Goal: Information Seeking & Learning: Check status

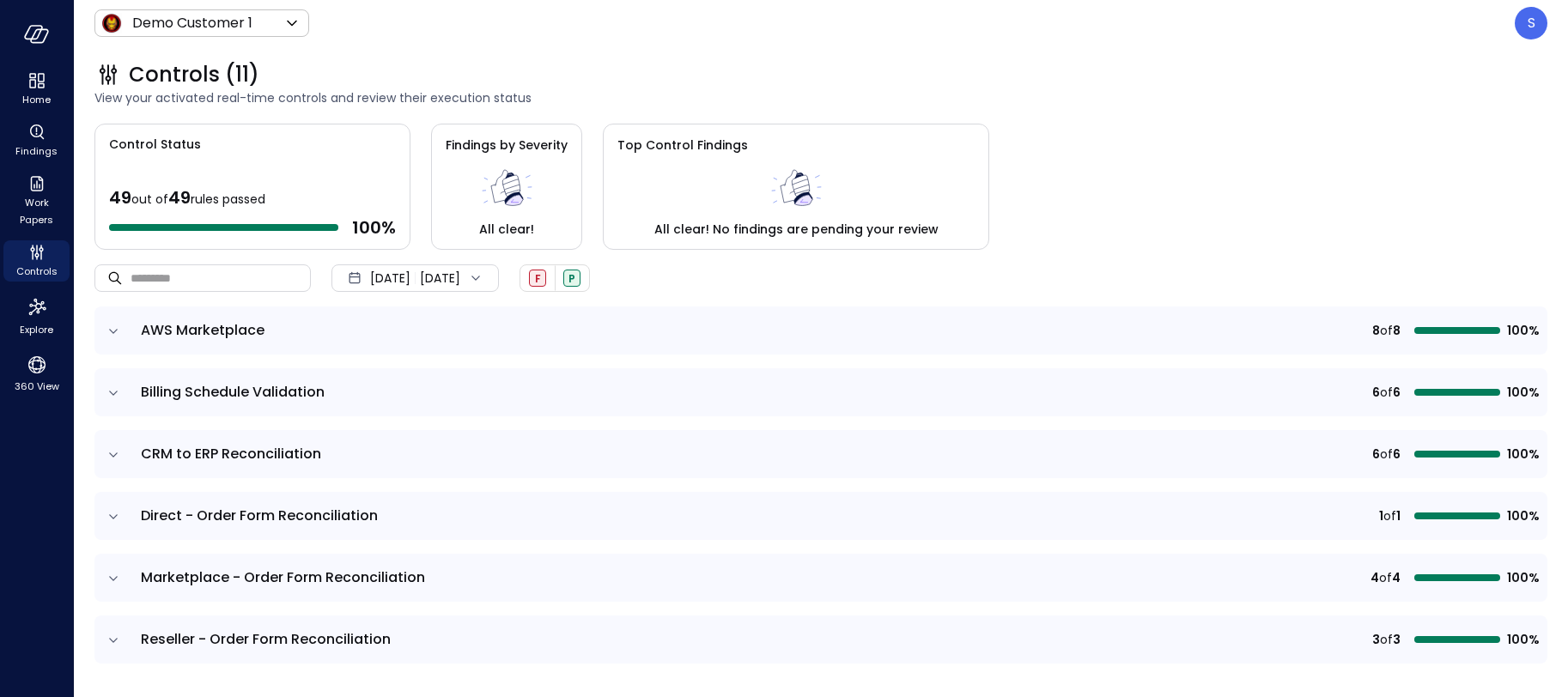
click at [485, 276] on icon at bounding box center [476, 279] width 18 height 18
click at [427, 374] on li "Current Year 2025" at bounding box center [424, 381] width 136 height 28
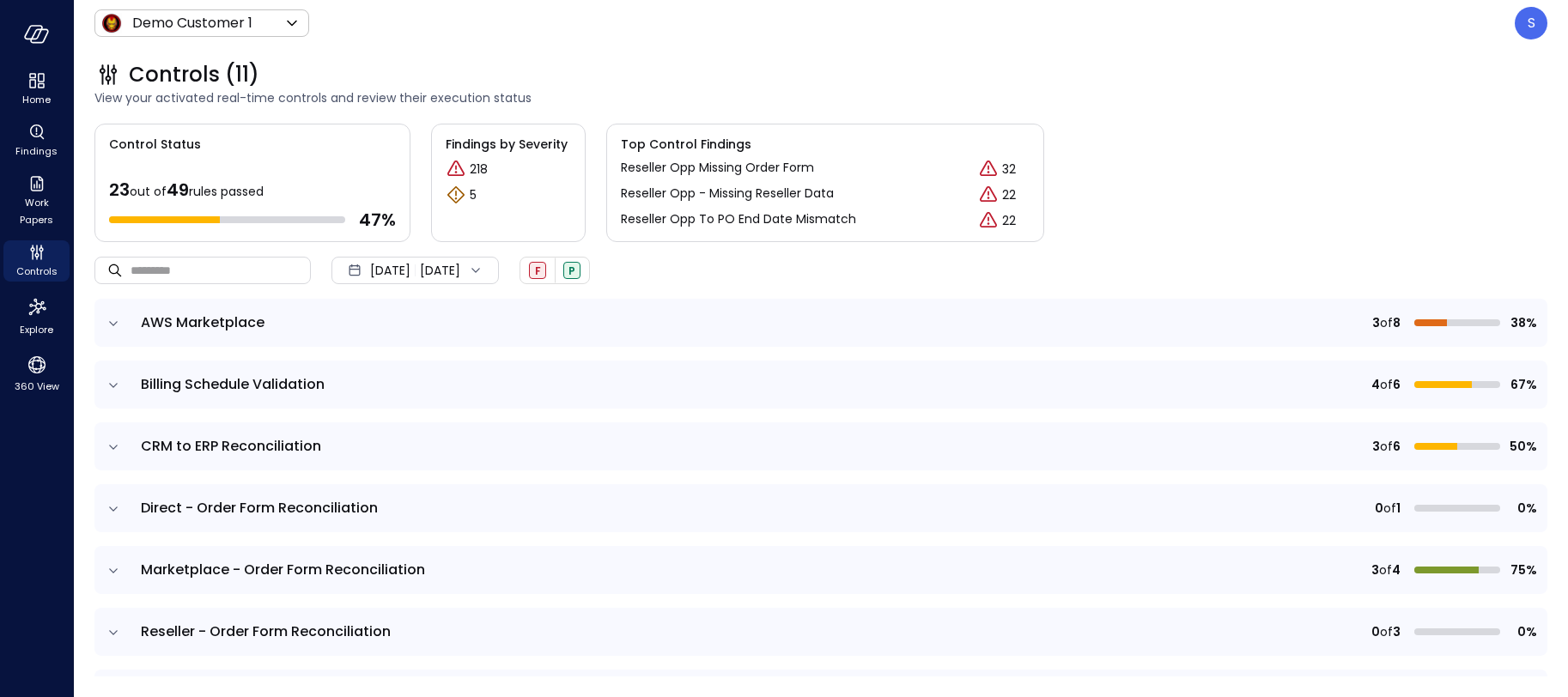
click at [117, 321] on icon "expand row" at bounding box center [113, 323] width 9 height 4
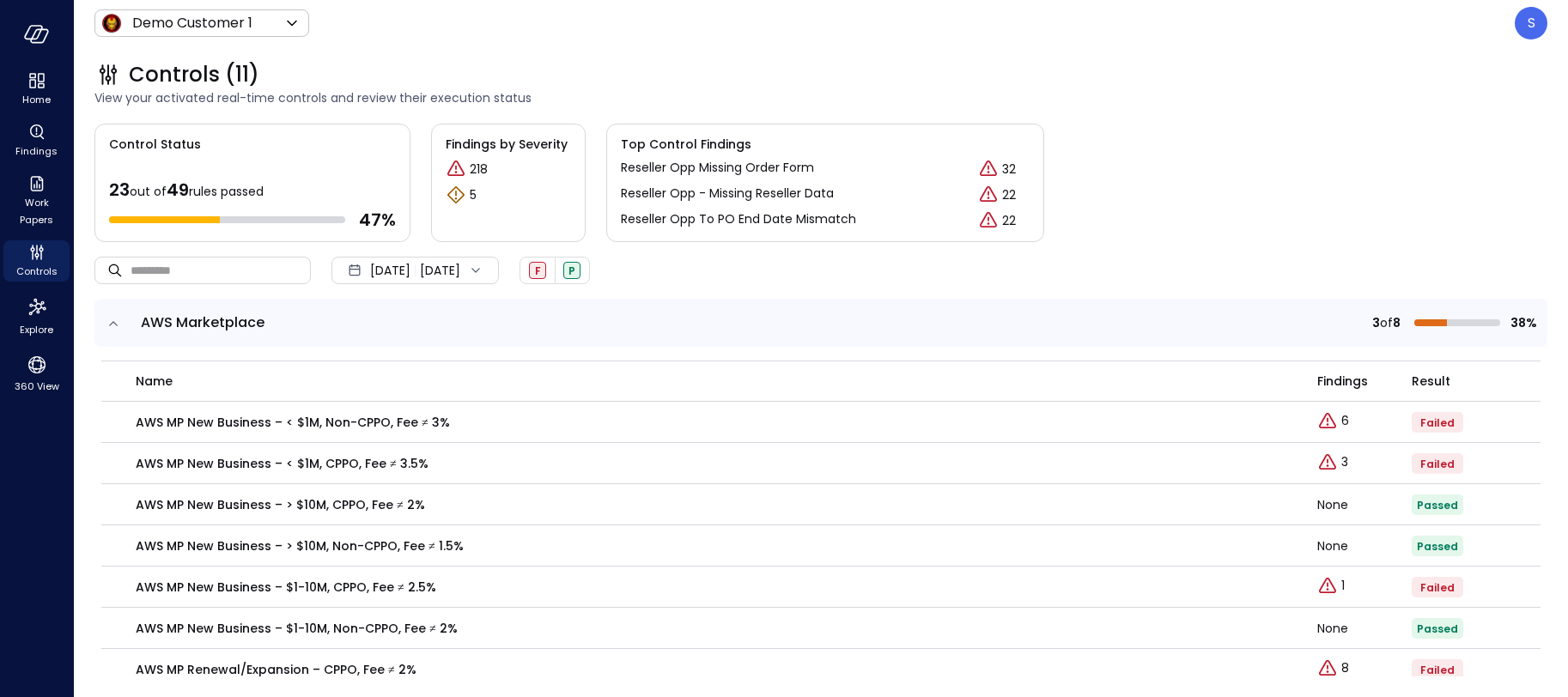
click at [117, 321] on icon "expand row" at bounding box center [113, 323] width 18 height 18
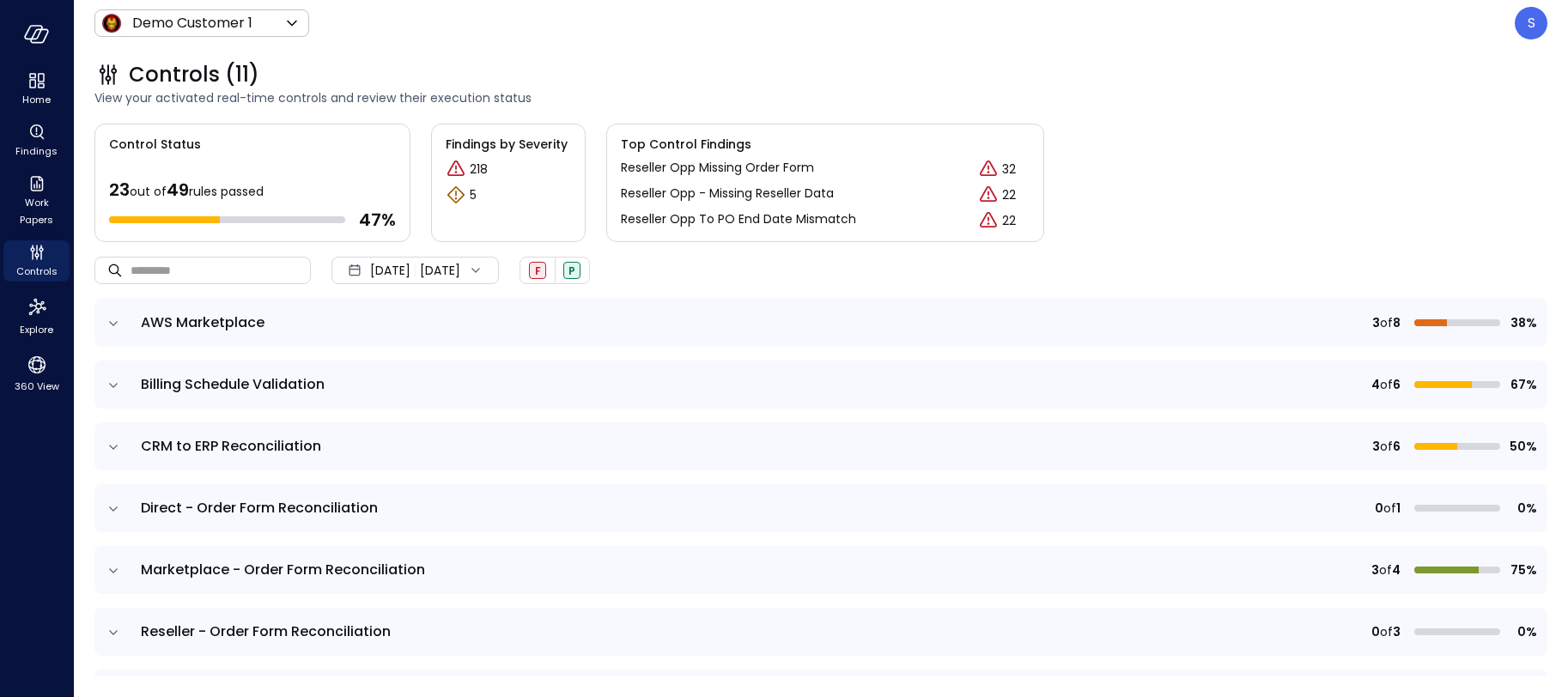
click at [113, 382] on icon "expand row" at bounding box center [113, 386] width 18 height 18
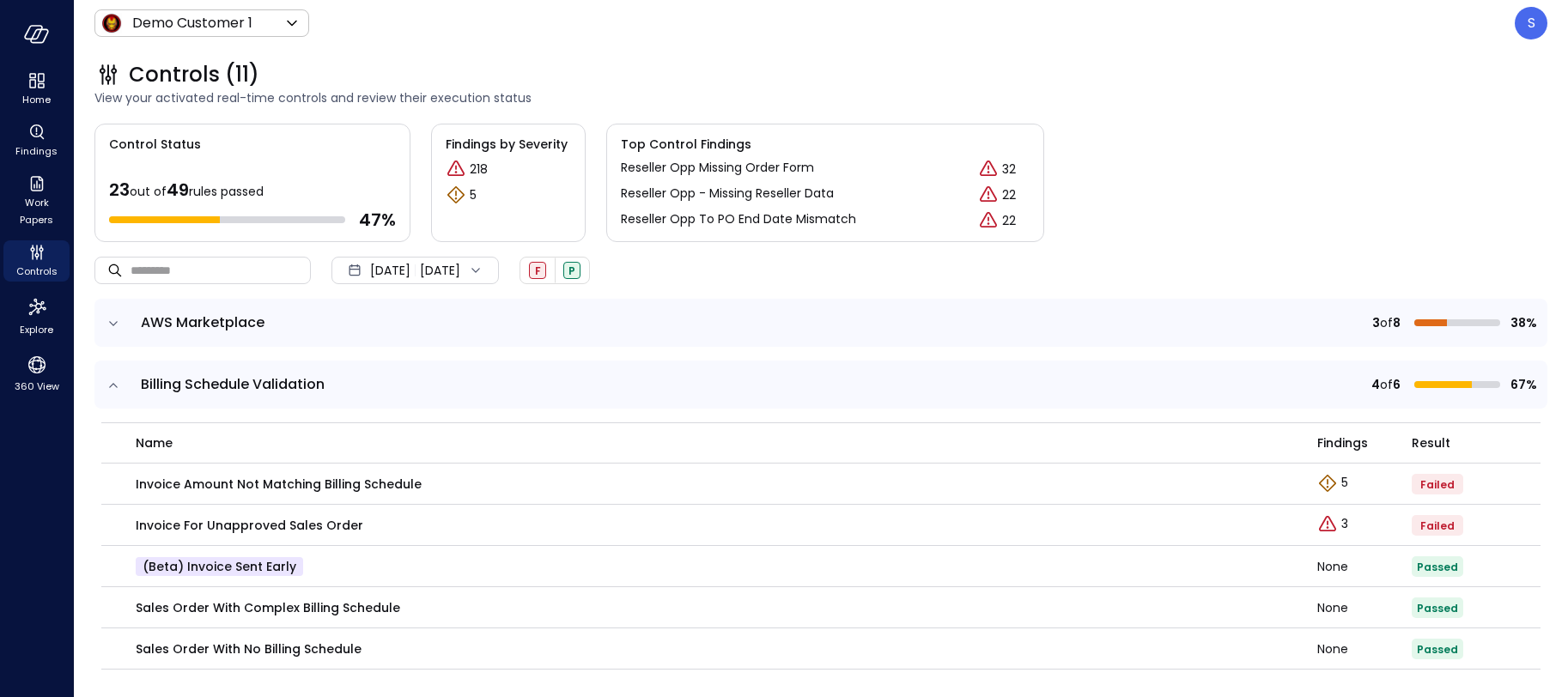
click at [112, 381] on icon "expand row" at bounding box center [113, 386] width 18 height 18
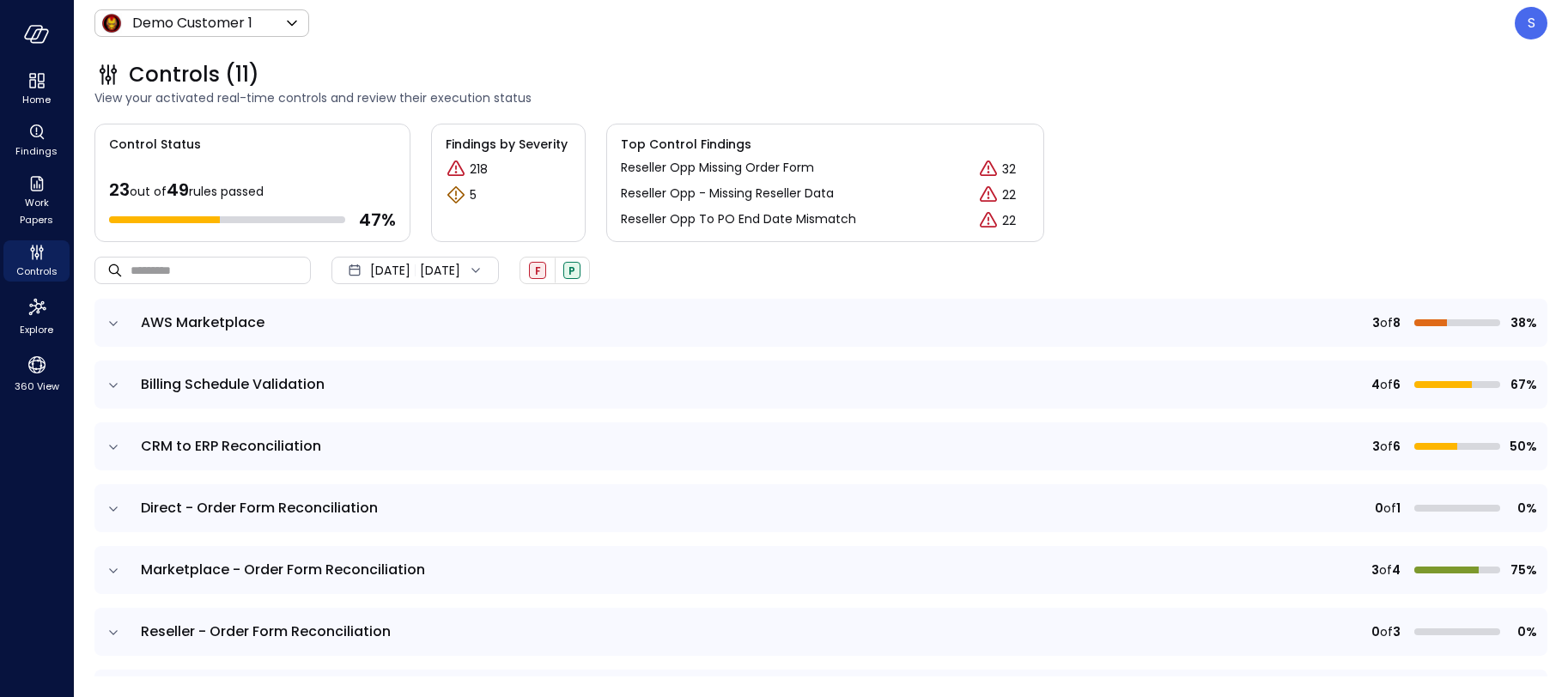
click at [110, 446] on icon "expand row" at bounding box center [113, 447] width 9 height 4
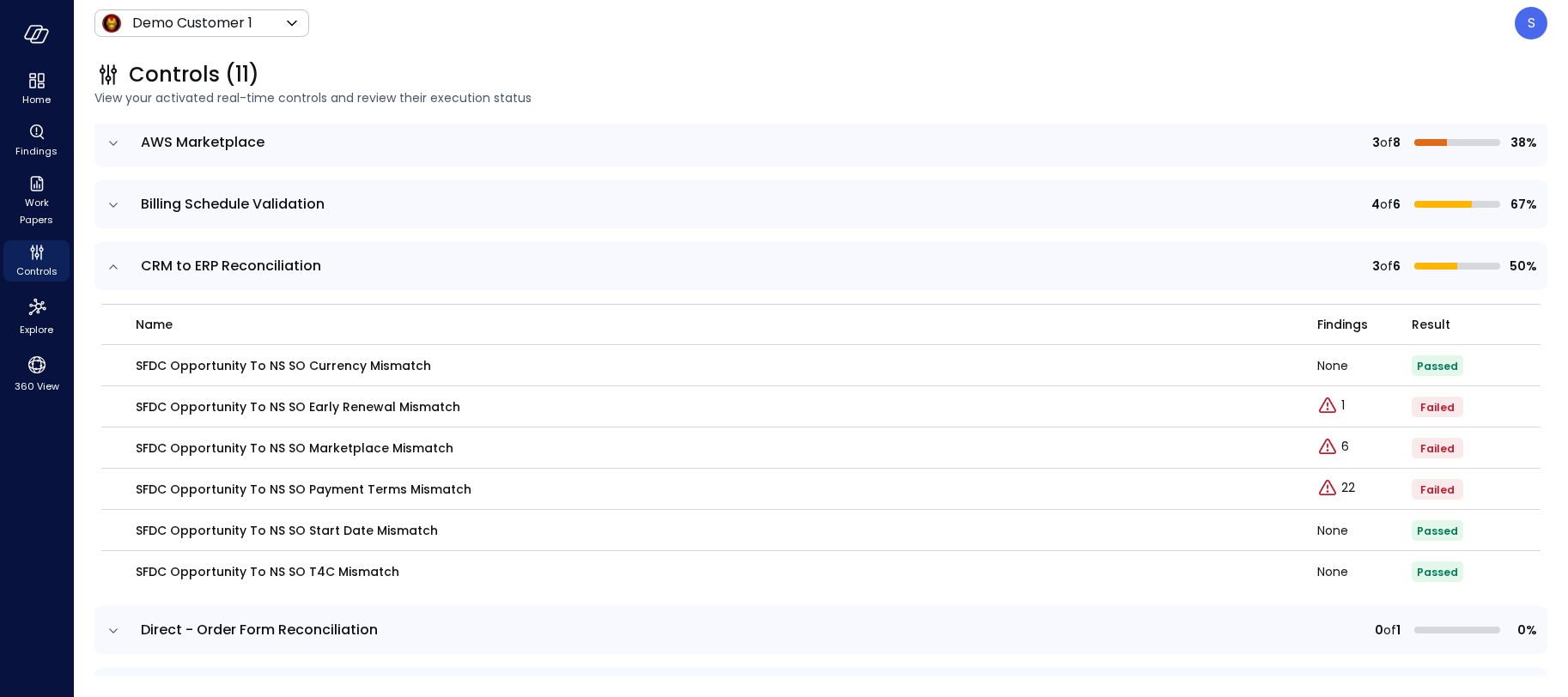
scroll to position [186, 0]
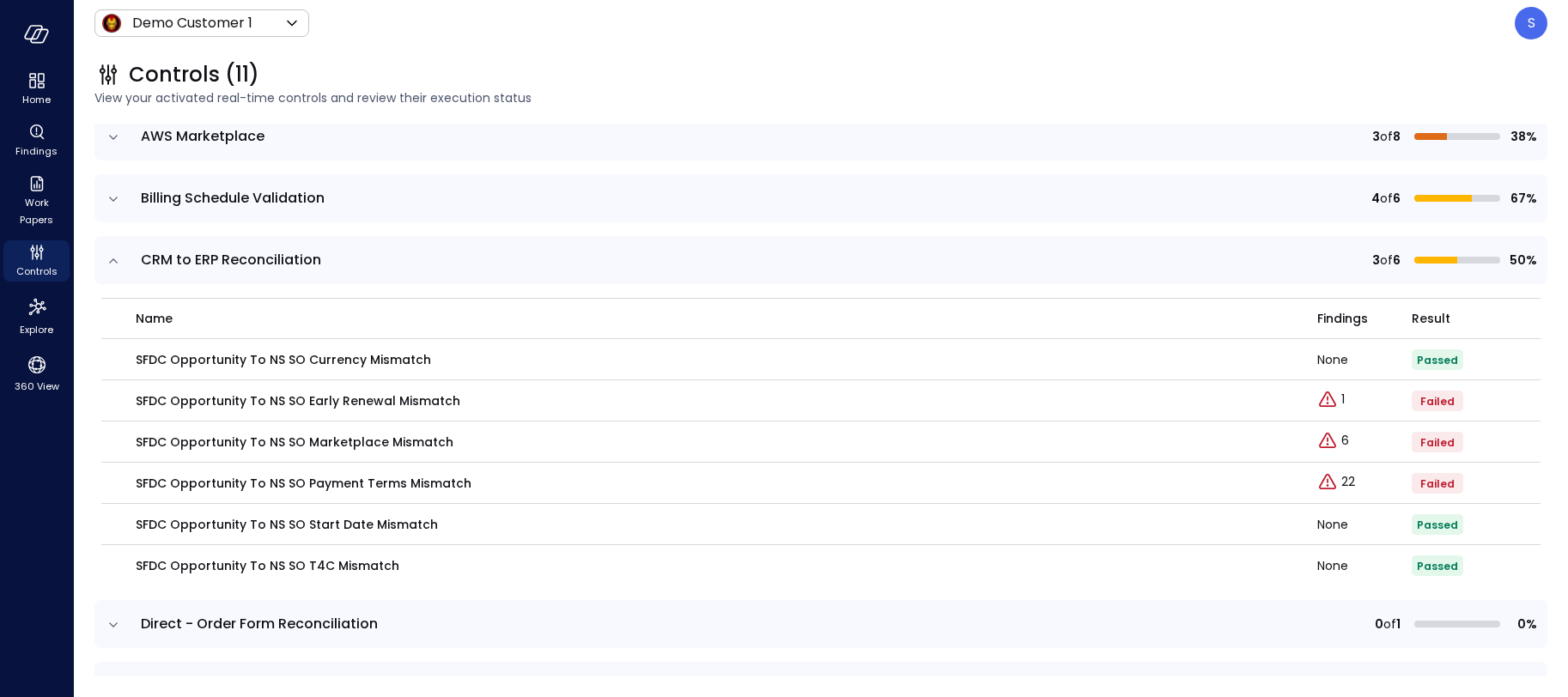
click at [110, 256] on icon "expand row" at bounding box center [113, 261] width 18 height 18
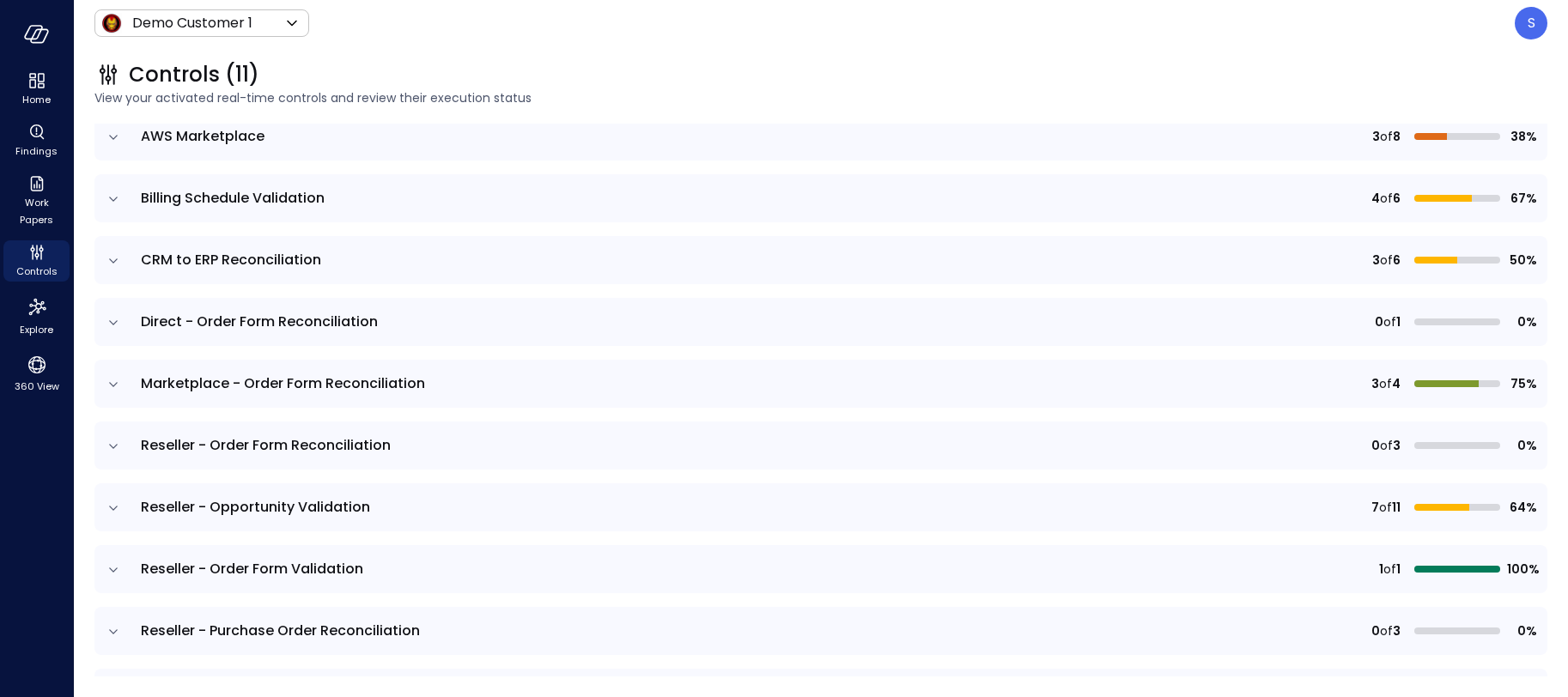
click at [115, 382] on icon "expand row" at bounding box center [113, 385] width 18 height 18
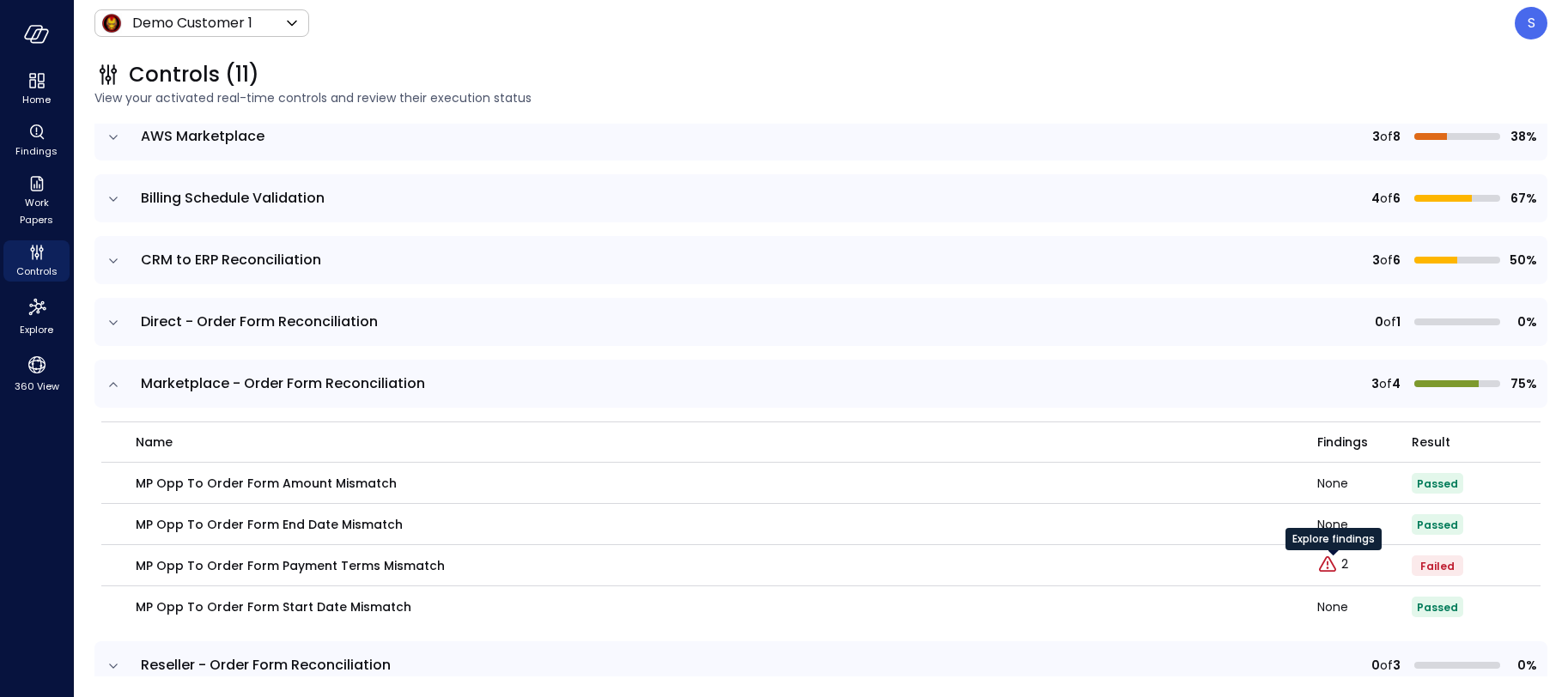
click at [1341, 562] on div "Explore findings" at bounding box center [1333, 544] width 96 height 34
click at [1330, 562] on icon "Explore findings" at bounding box center [1327, 564] width 20 height 20
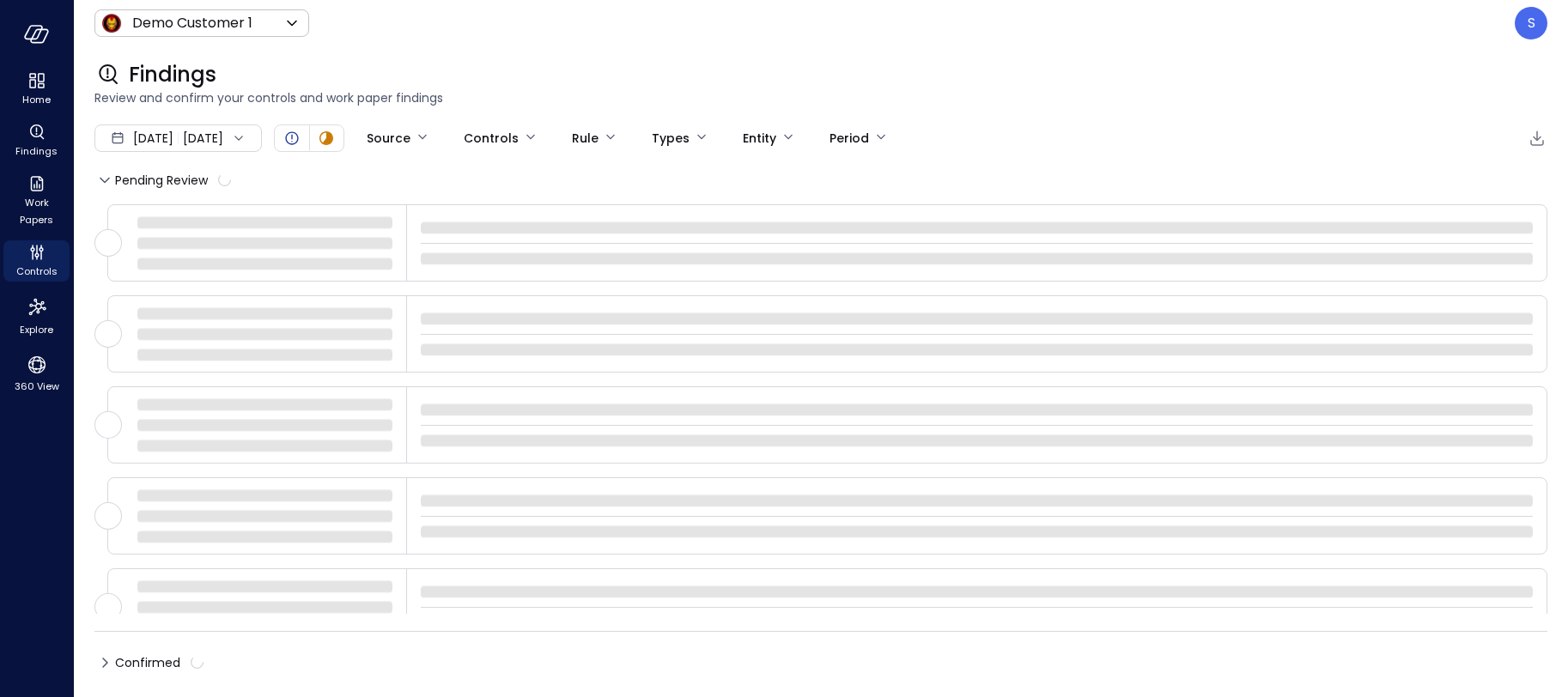
type input "****"
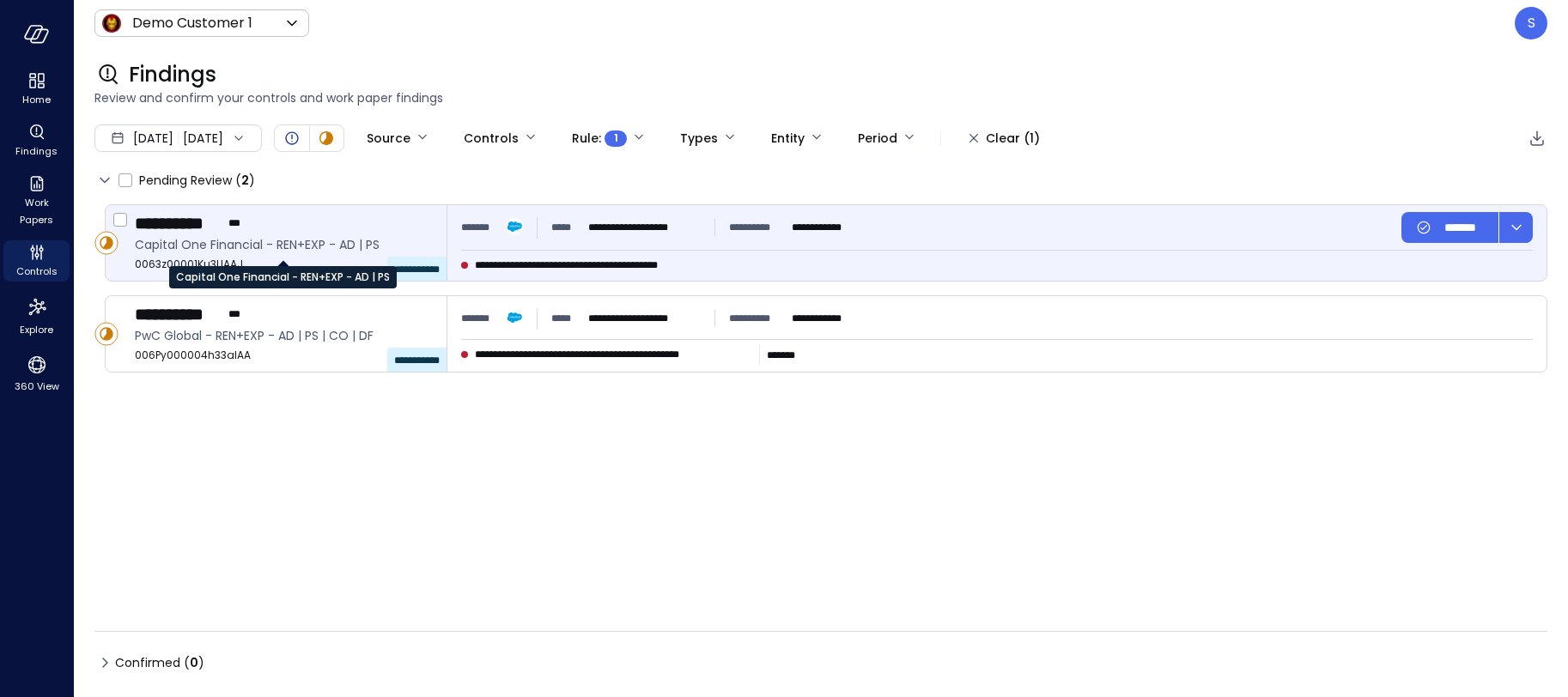
click at [237, 237] on span "Capital One Financial - REN+EXP - AD | PS" at bounding box center [283, 244] width 298 height 18
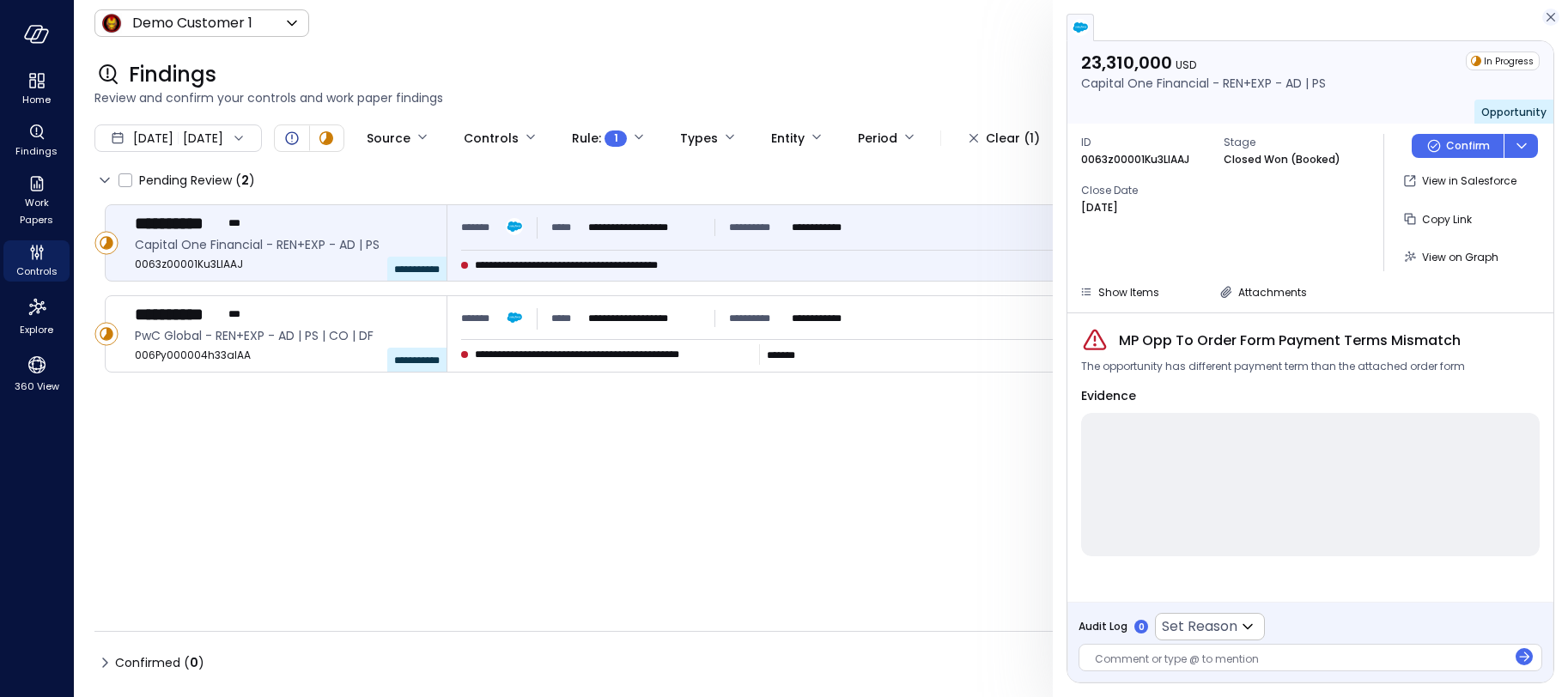
click at [1547, 14] on icon "button" at bounding box center [1550, 18] width 9 height 9
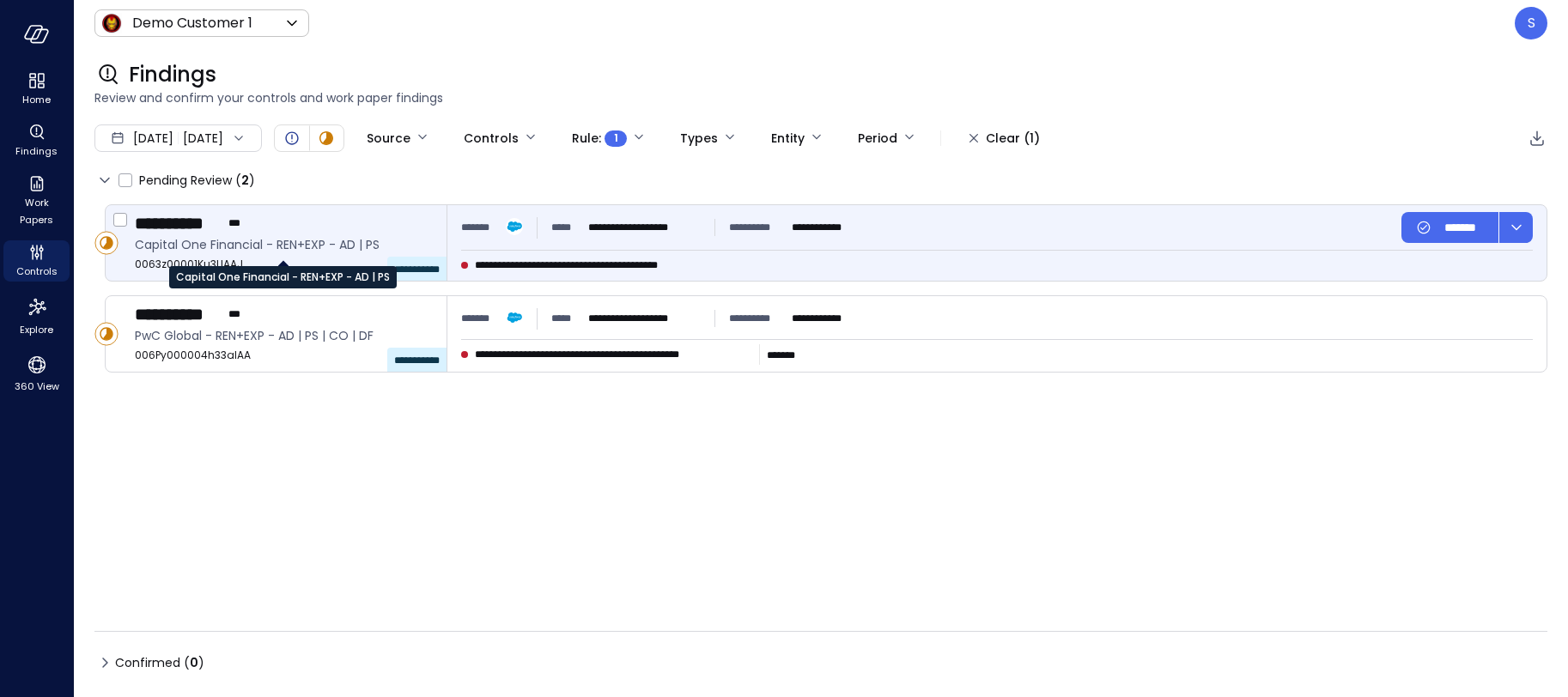
click at [255, 251] on span "Capital One Financial - REN+EXP - AD | PS" at bounding box center [283, 244] width 298 height 18
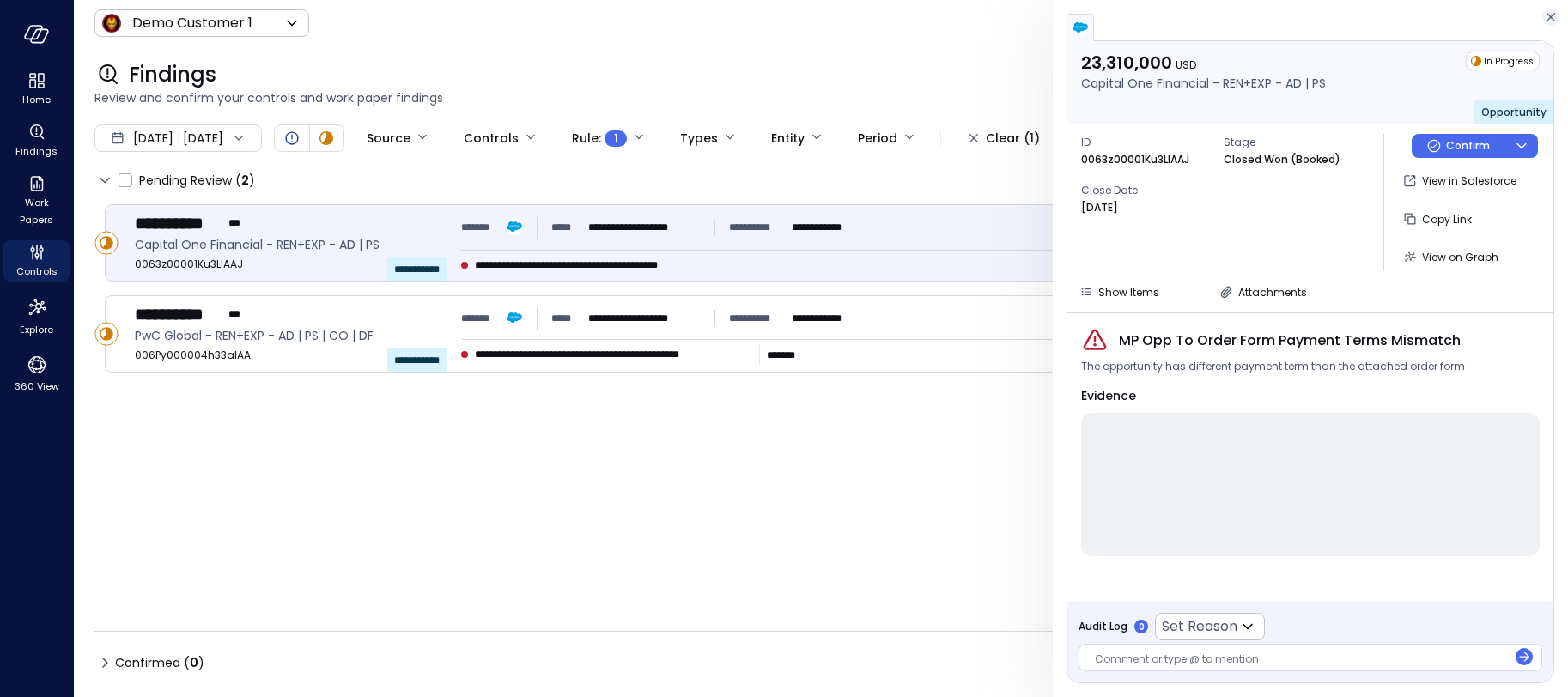
click at [1550, 18] on icon "button" at bounding box center [1550, 17] width 18 height 20
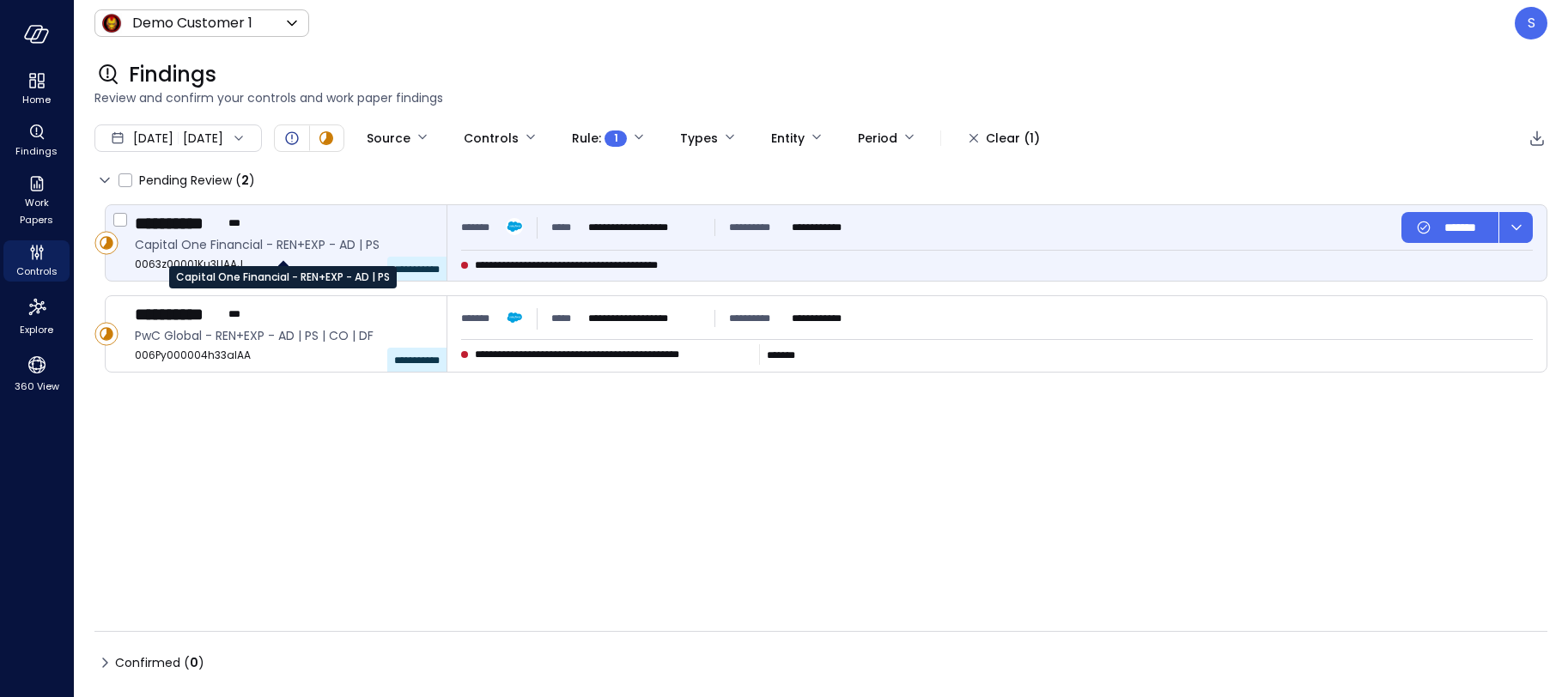
click at [198, 247] on span "Capital One Financial - REN+EXP - AD | PS" at bounding box center [283, 244] width 298 height 18
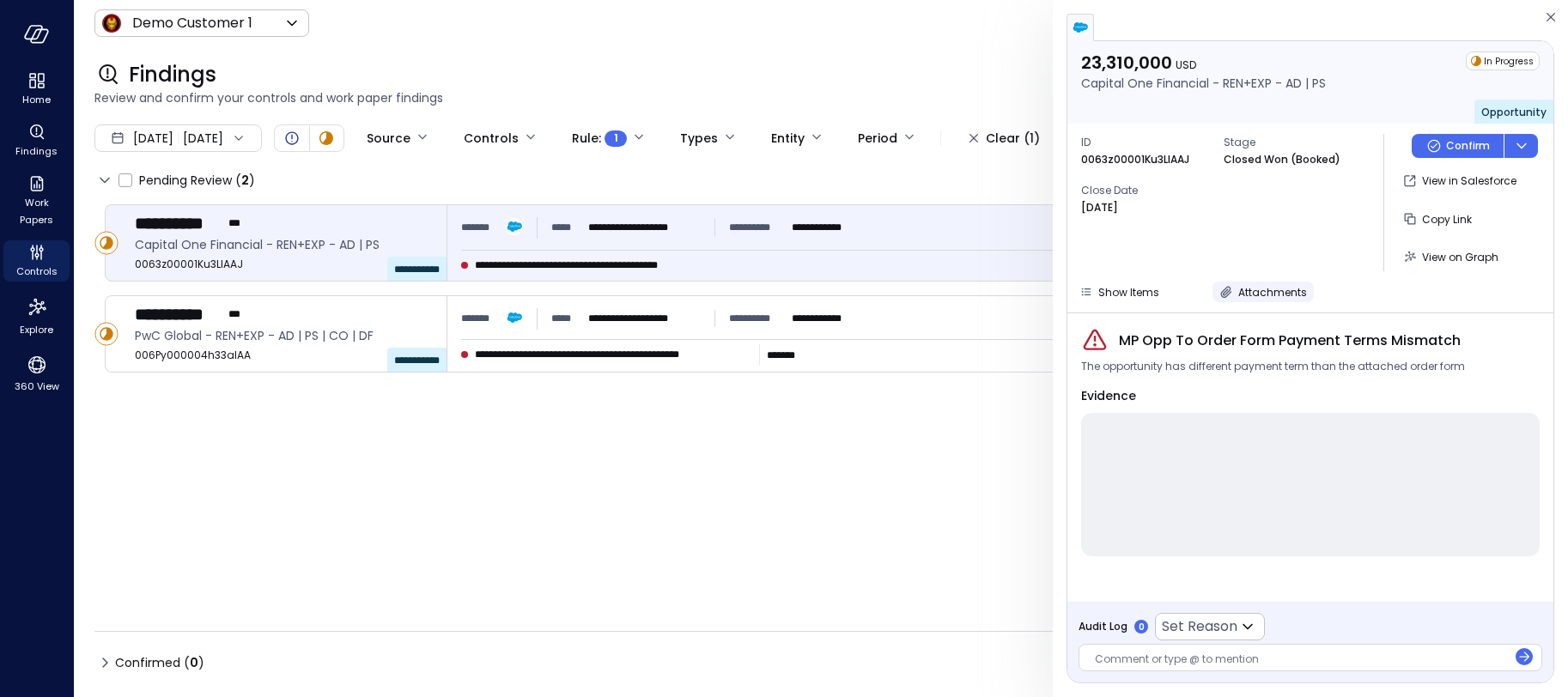
click at [1255, 289] on span "Attachments" at bounding box center [1273, 292] width 69 height 15
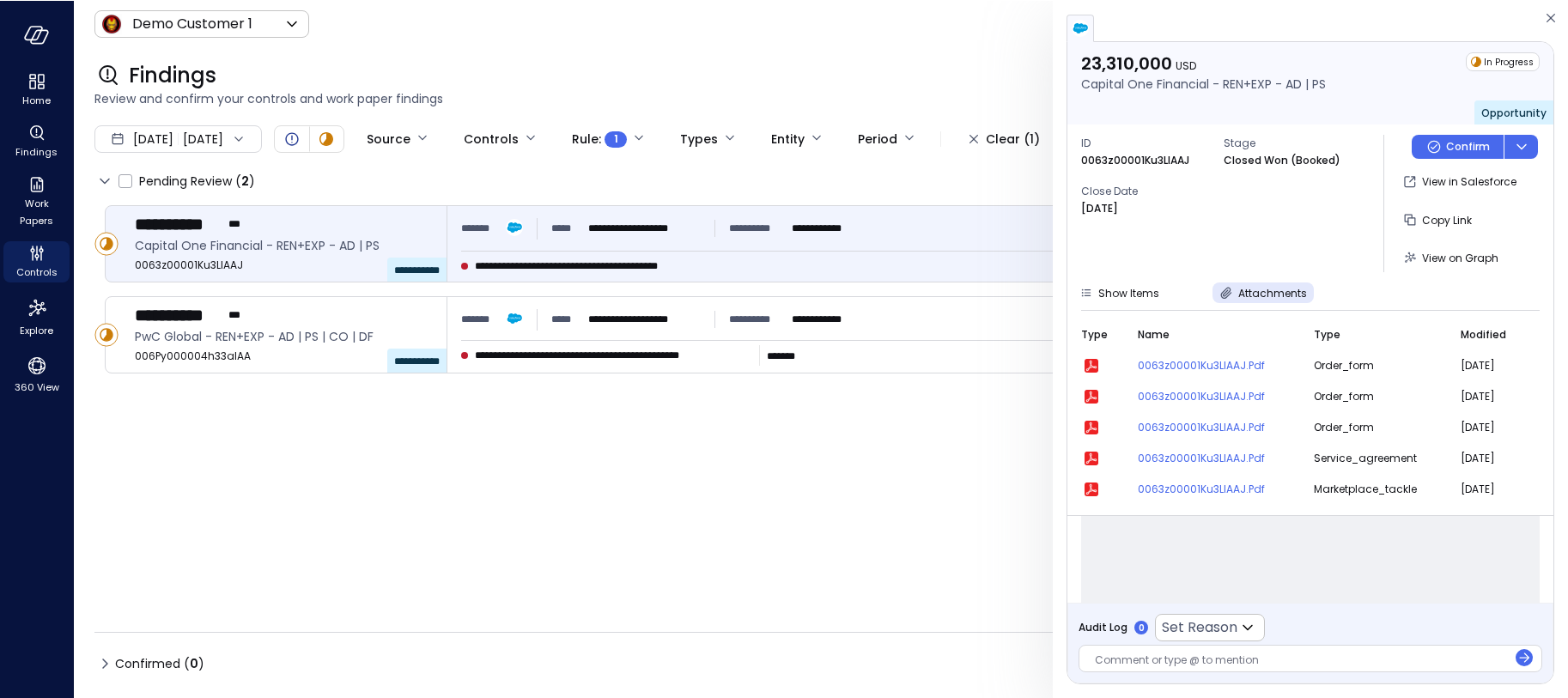
scroll to position [170, 0]
click at [1091, 359] on icon "button" at bounding box center [1091, 365] width 14 height 14
click at [1307, 199] on div "ID 0063z00001Ku3LlAAJ Stage Closed Won (Booked) Close Date Jan 31, 2025" at bounding box center [1225, 168] width 288 height 96
click at [1291, 548] on span at bounding box center [1309, 516] width 458 height 143
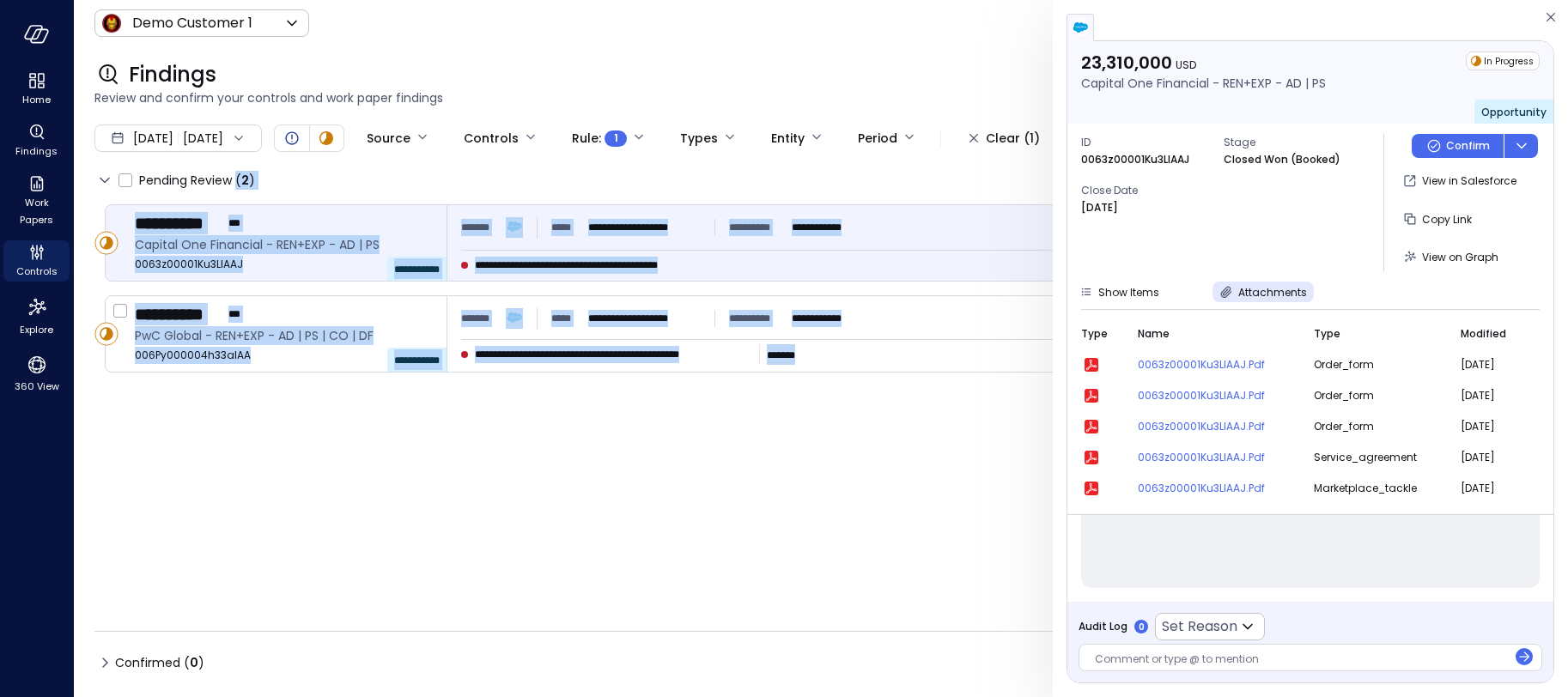
drag, startPoint x: 830, startPoint y: 367, endPoint x: 463, endPoint y: 179, distance: 412.4
click at [464, 179] on div "**********" at bounding box center [820, 389] width 1453 height 447
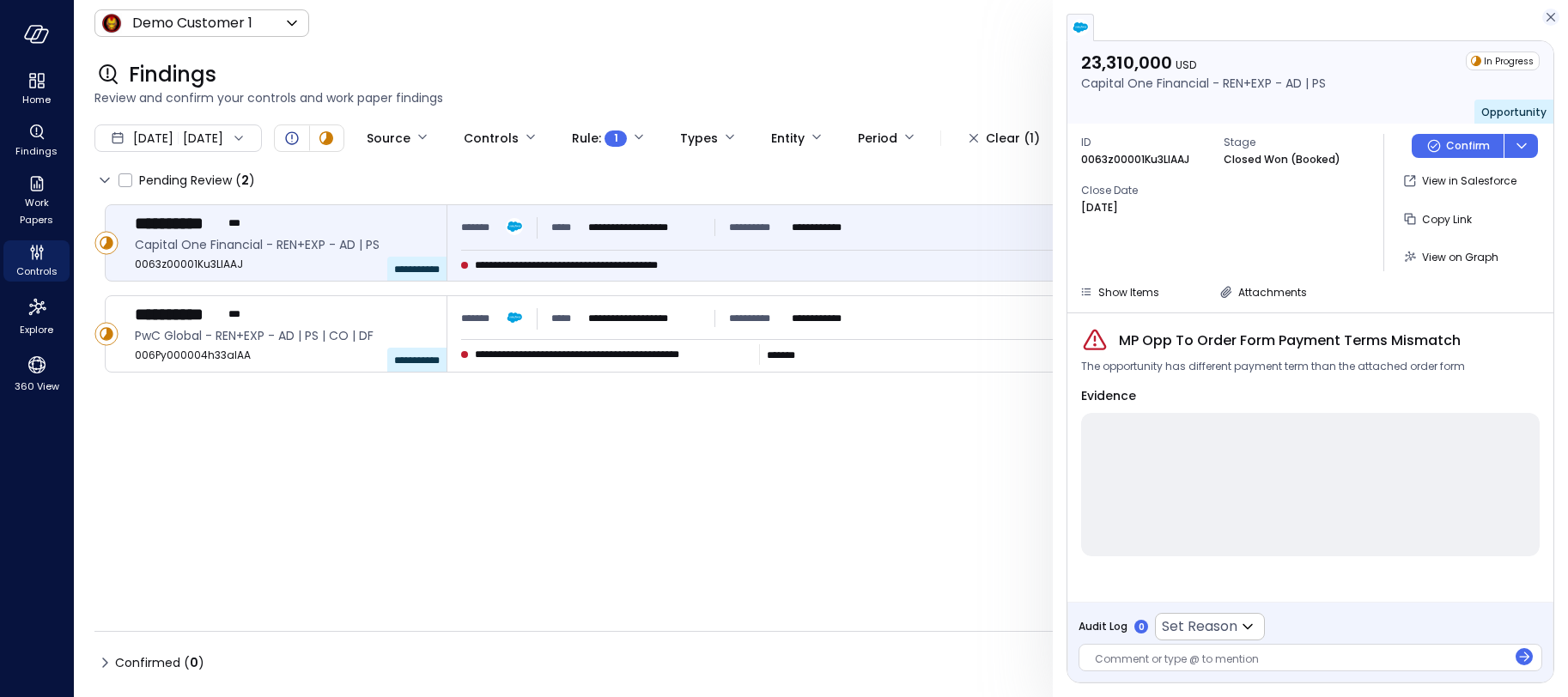
click at [1548, 16] on icon "button" at bounding box center [1550, 18] width 9 height 9
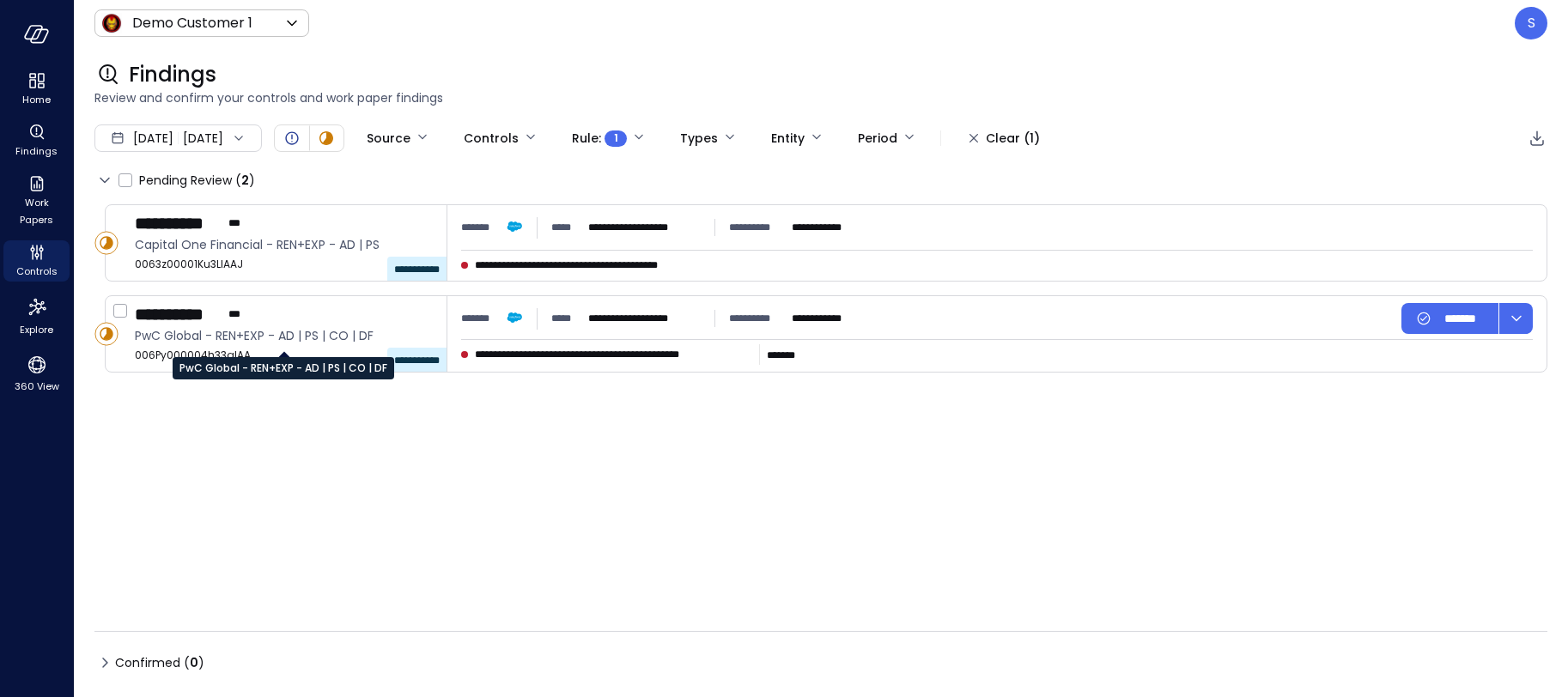
click at [193, 347] on div "PwC Global - REN+EXP - AD | PS | CO | DF" at bounding box center [283, 361] width 222 height 34
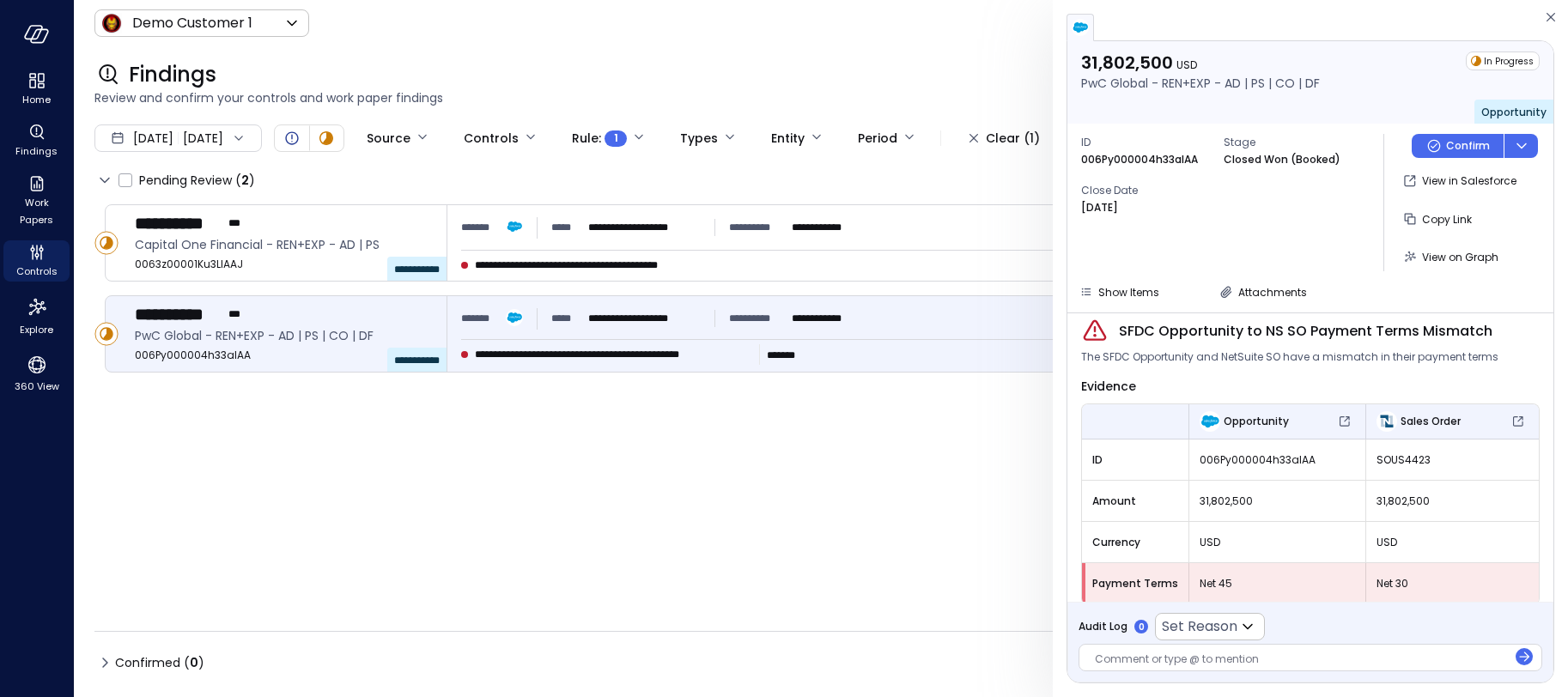
scroll to position [71, 0]
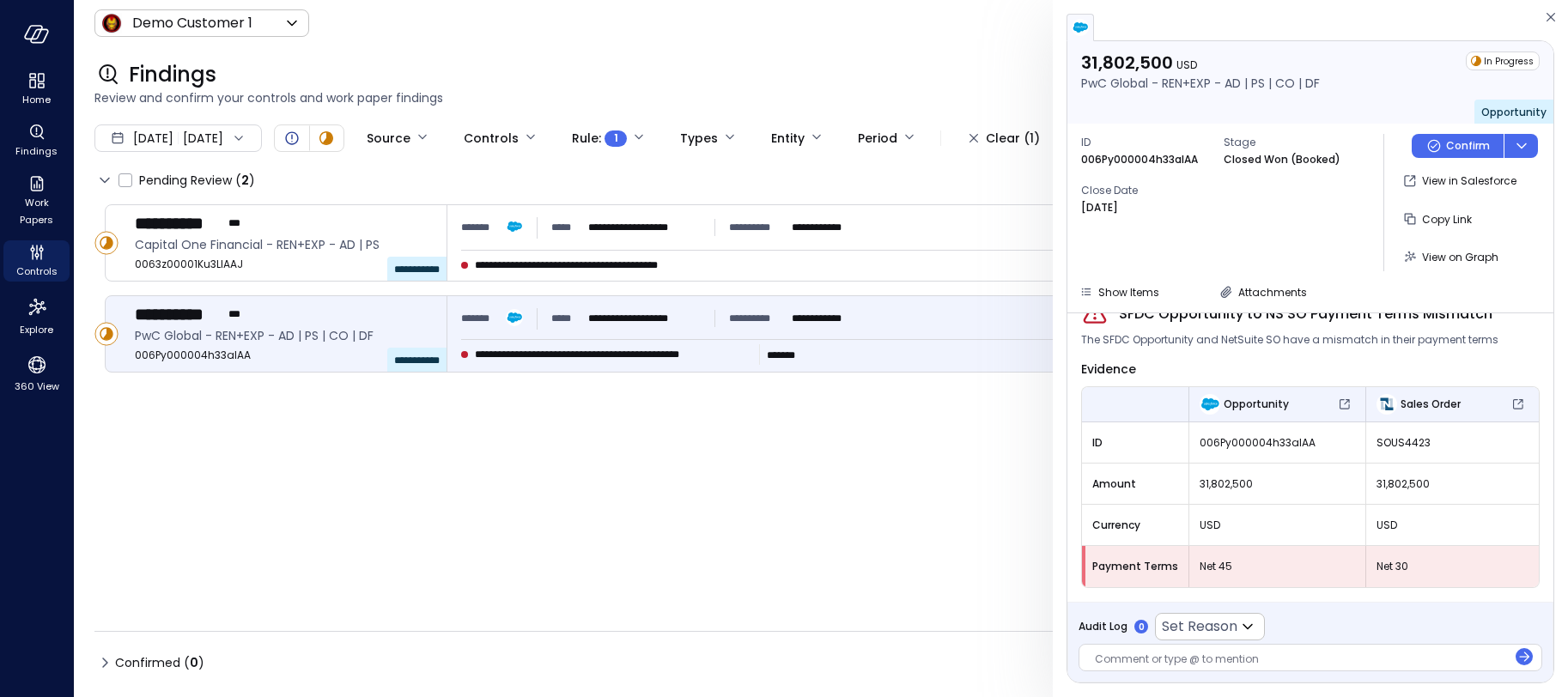
click at [1163, 661] on div at bounding box center [1301, 660] width 412 height 18
click at [1250, 622] on icon at bounding box center [1247, 626] width 20 height 20
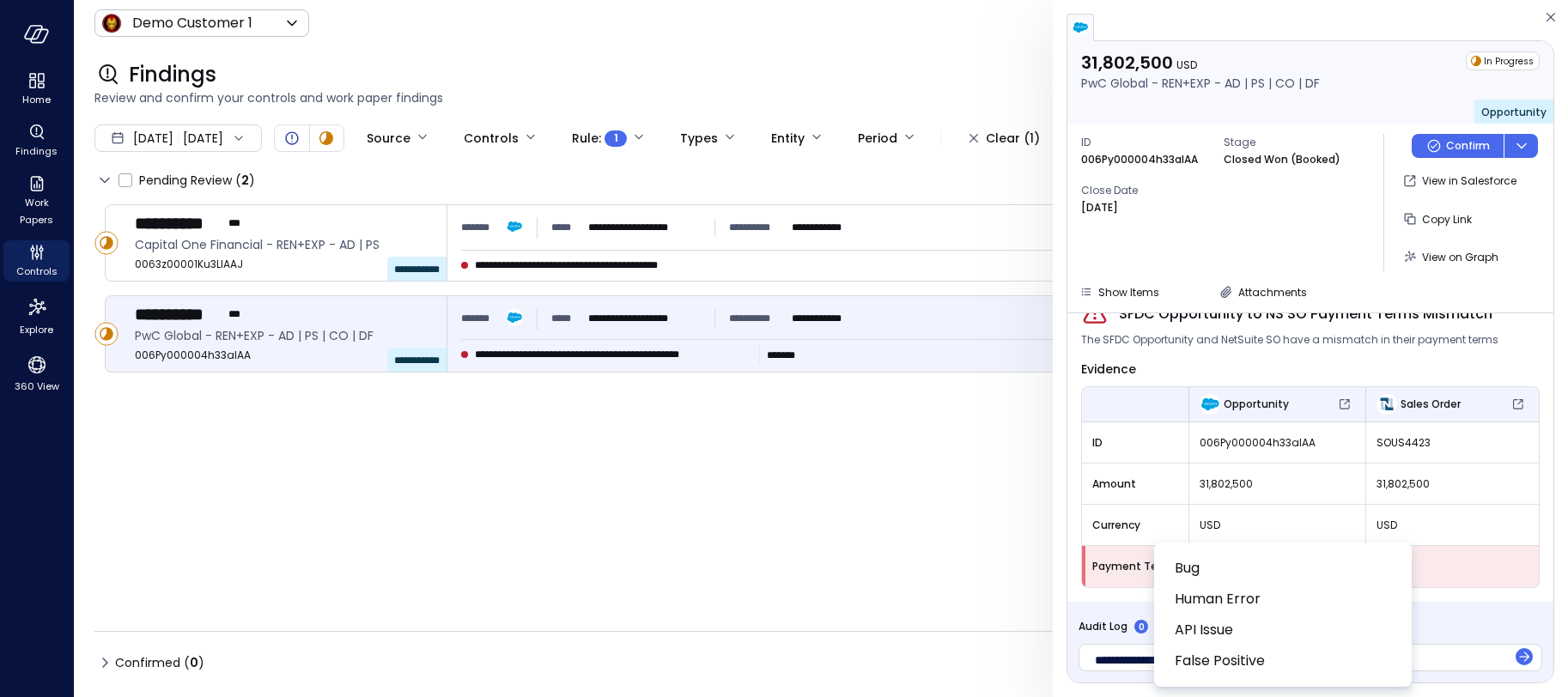
click at [243, 239] on div at bounding box center [784, 348] width 1568 height 697
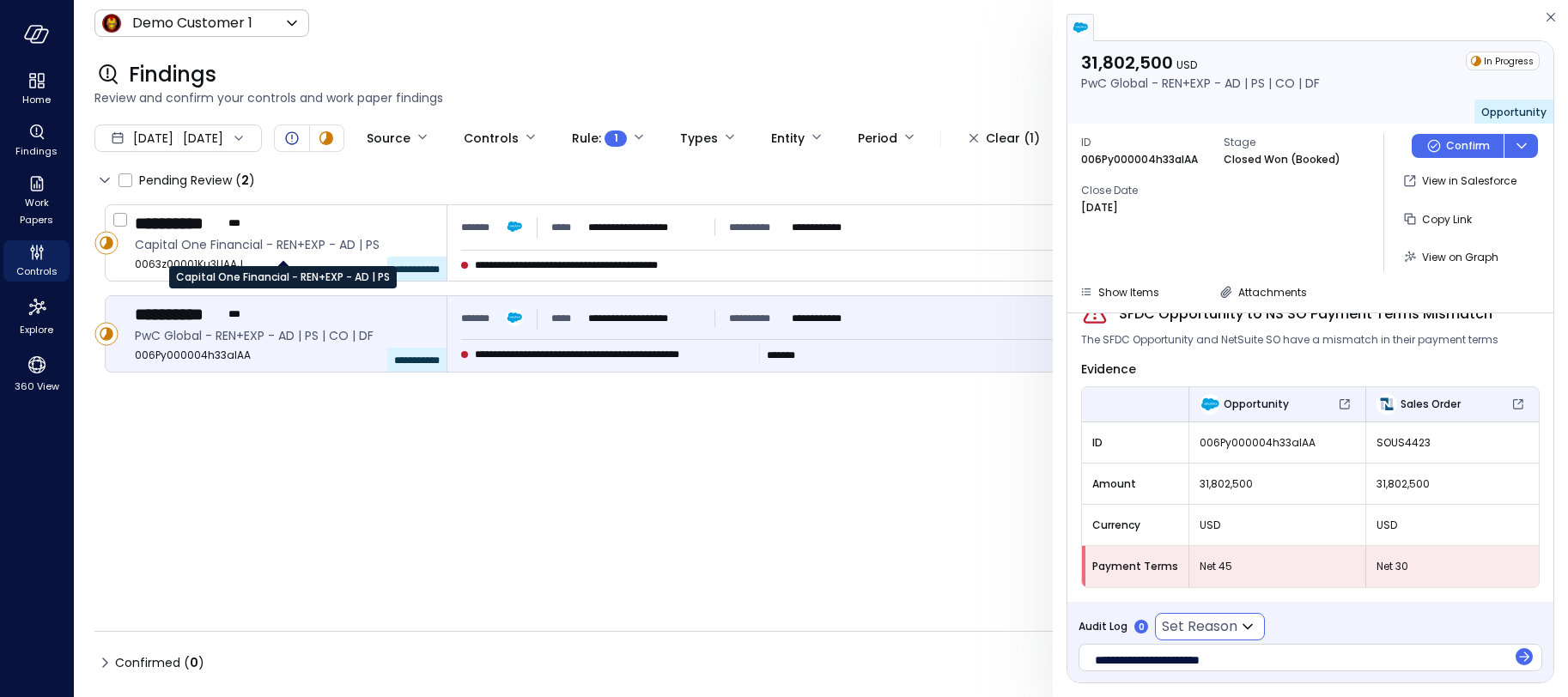
click at [243, 239] on span "Capital One Financial - REN+EXP - AD | PS" at bounding box center [283, 244] width 298 height 18
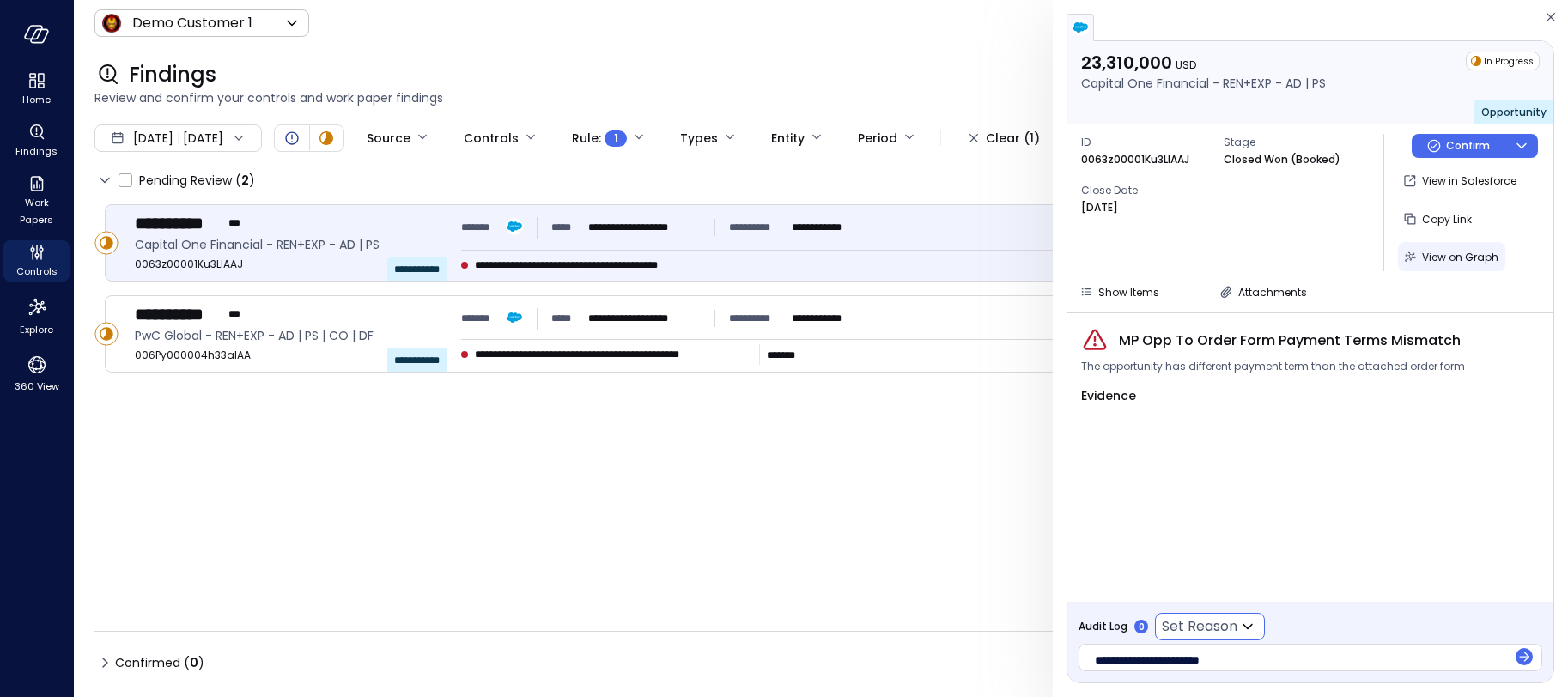
click at [1460, 250] on span "View on Graph" at bounding box center [1460, 257] width 77 height 15
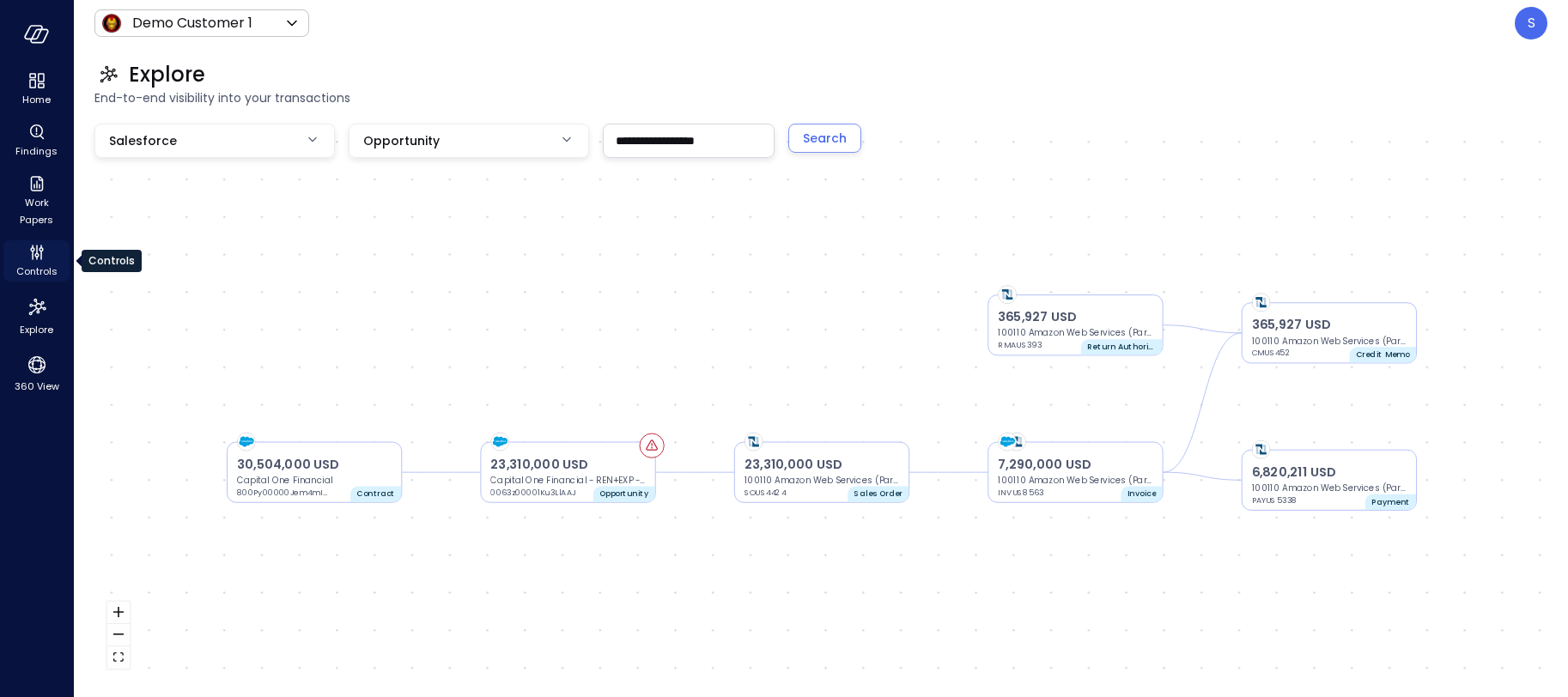
click at [35, 268] on span "Controls" at bounding box center [37, 272] width 41 height 18
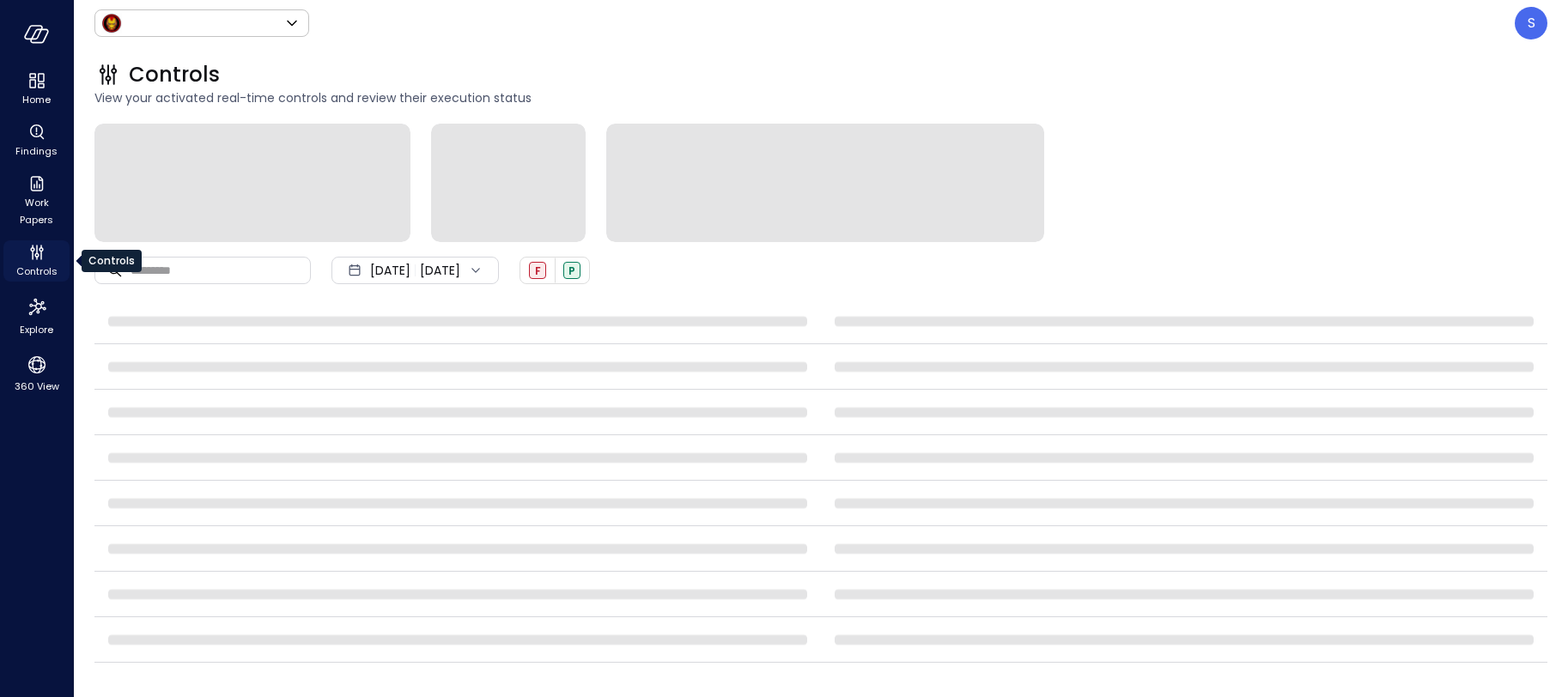
type input "*****"
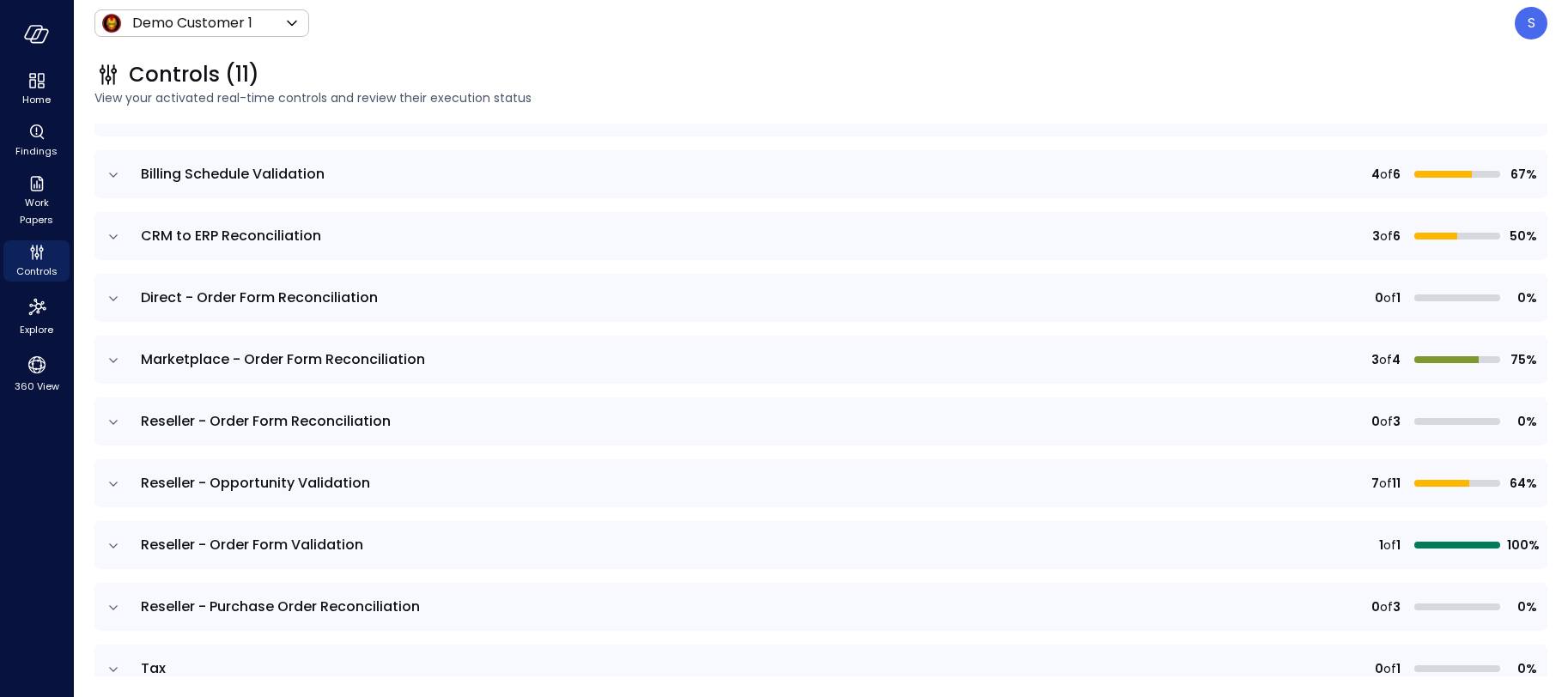
scroll to position [229, 0]
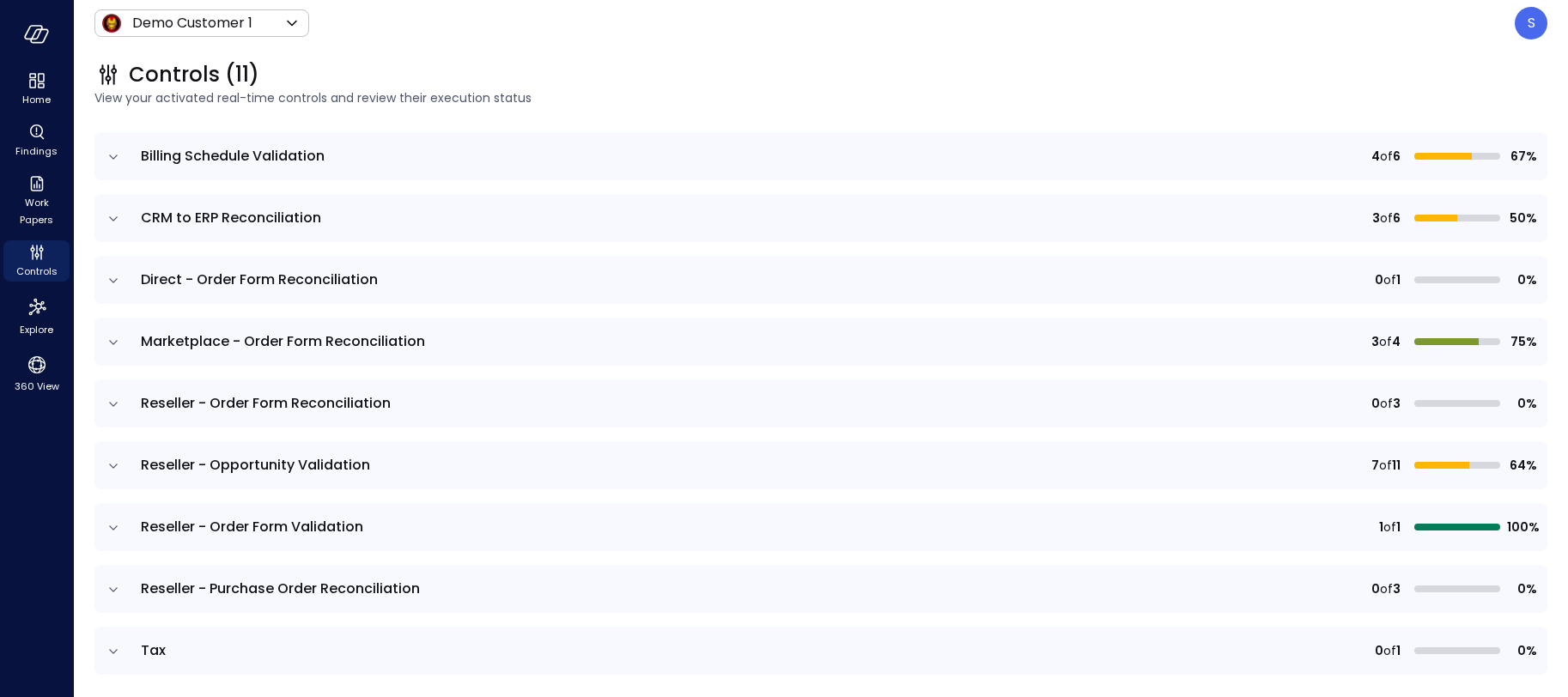
click at [110, 649] on icon "expand row" at bounding box center [113, 650] width 9 height 4
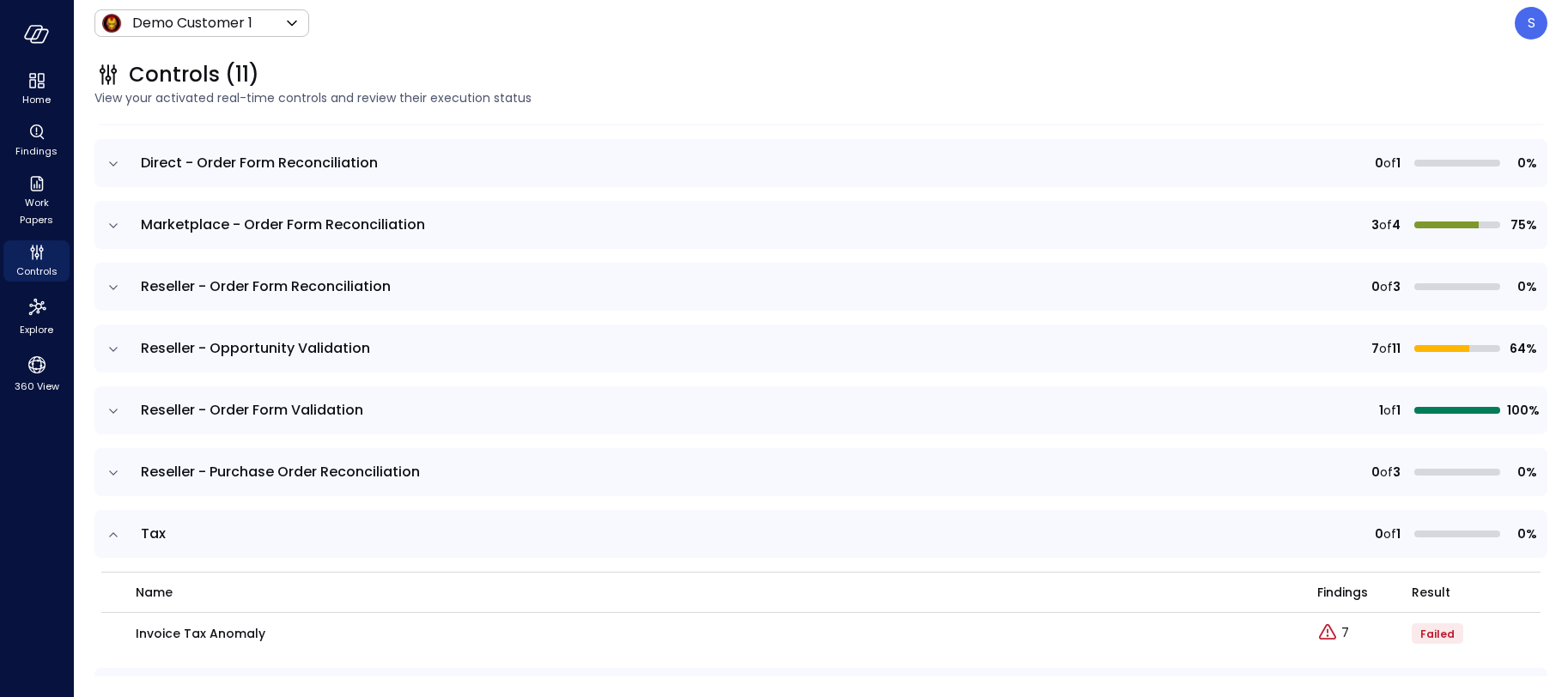
scroll to position [329, 0]
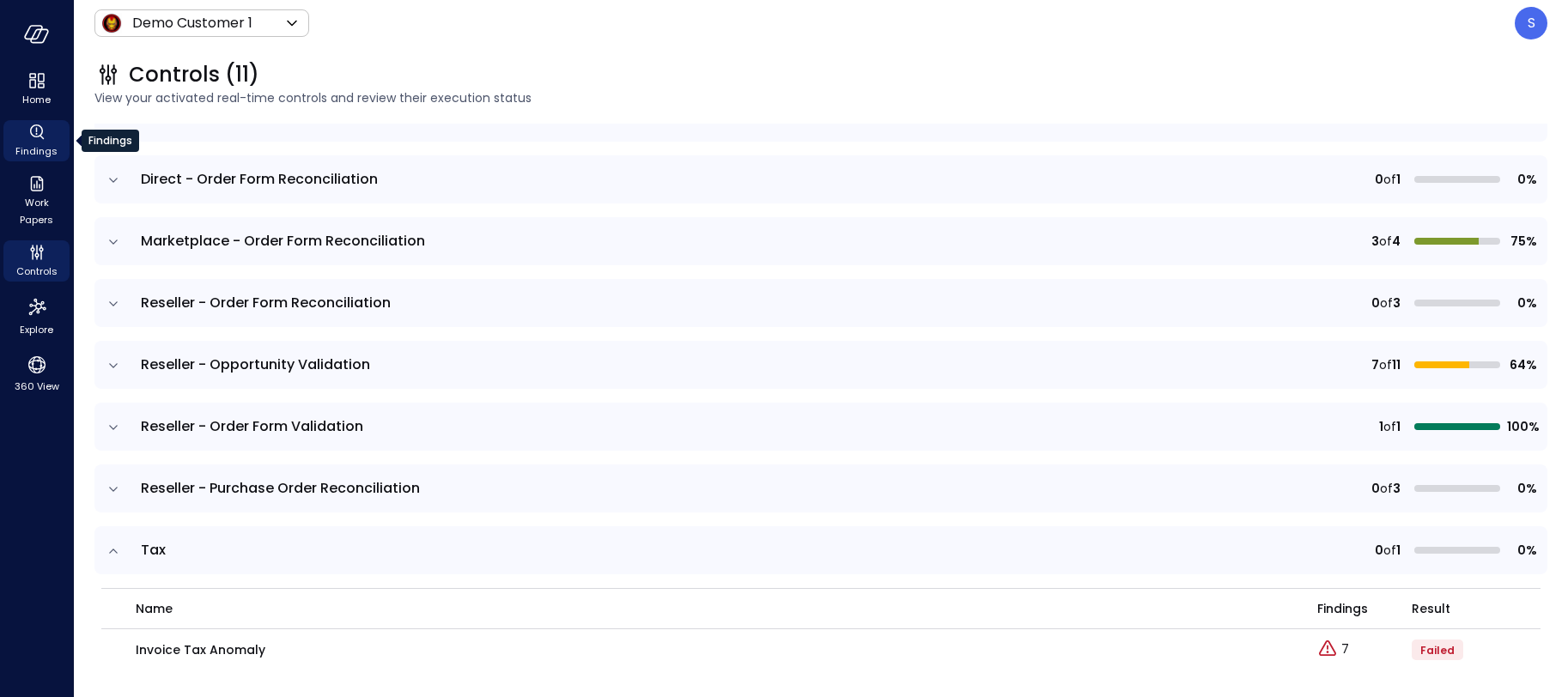
click at [37, 141] on icon "Findings" at bounding box center [36, 132] width 20 height 20
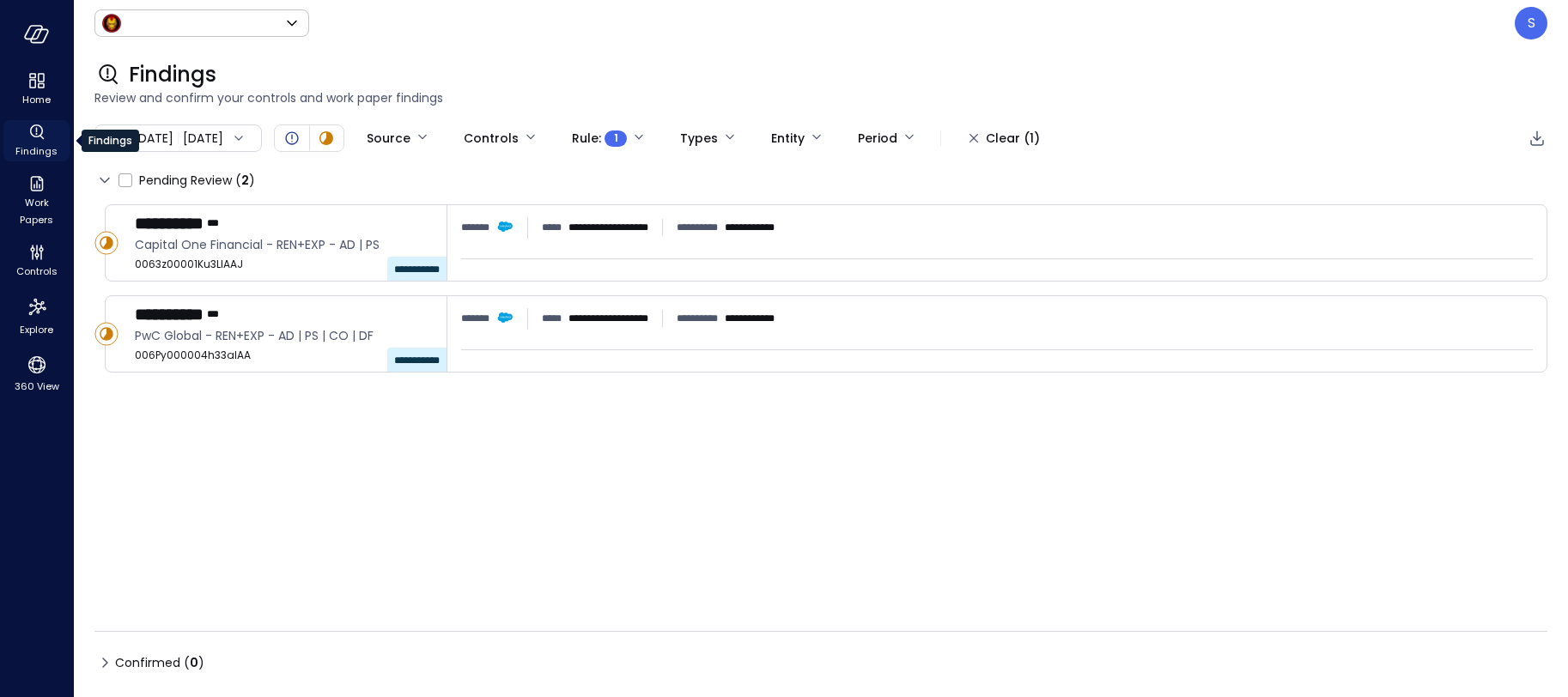
type input "*****"
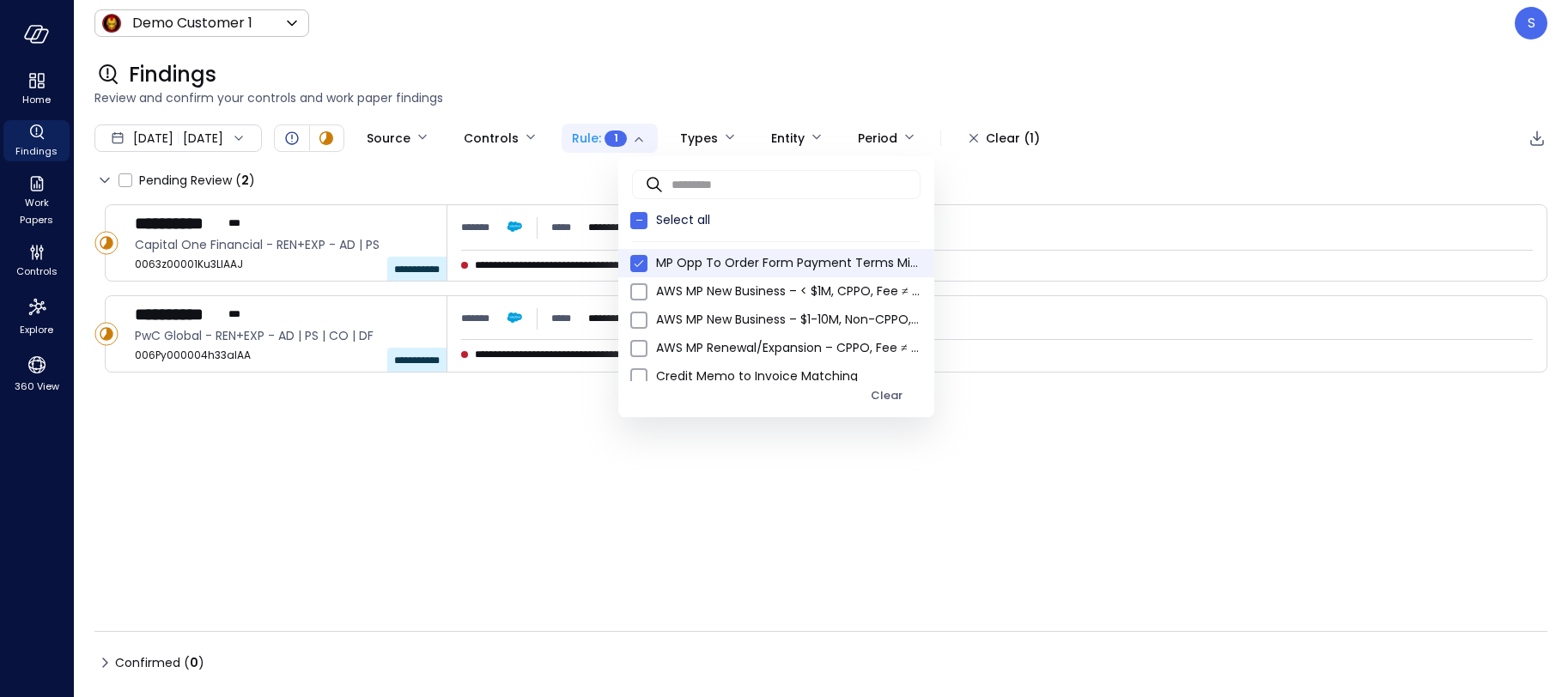
click at [692, 134] on body "**********" at bounding box center [784, 348] width 1568 height 697
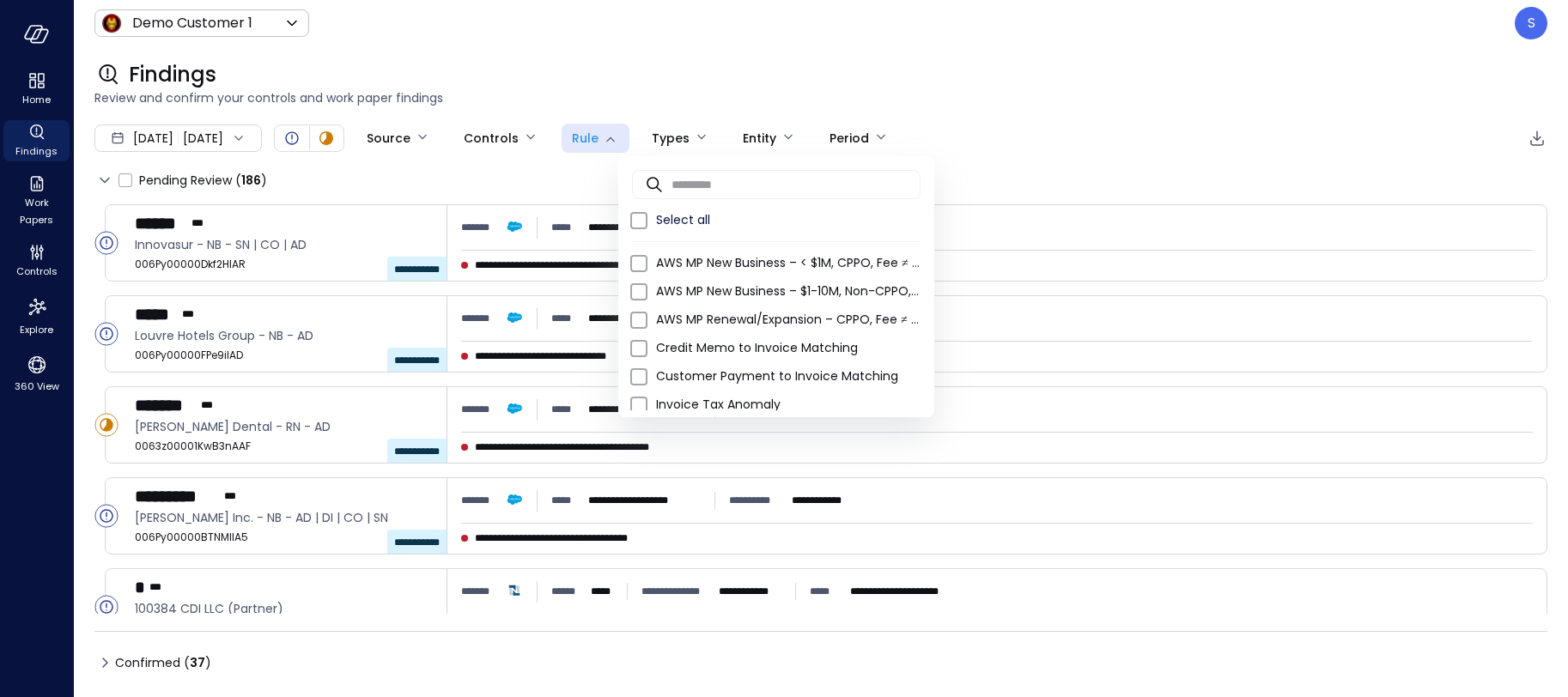
click at [412, 185] on div at bounding box center [784, 348] width 1568 height 697
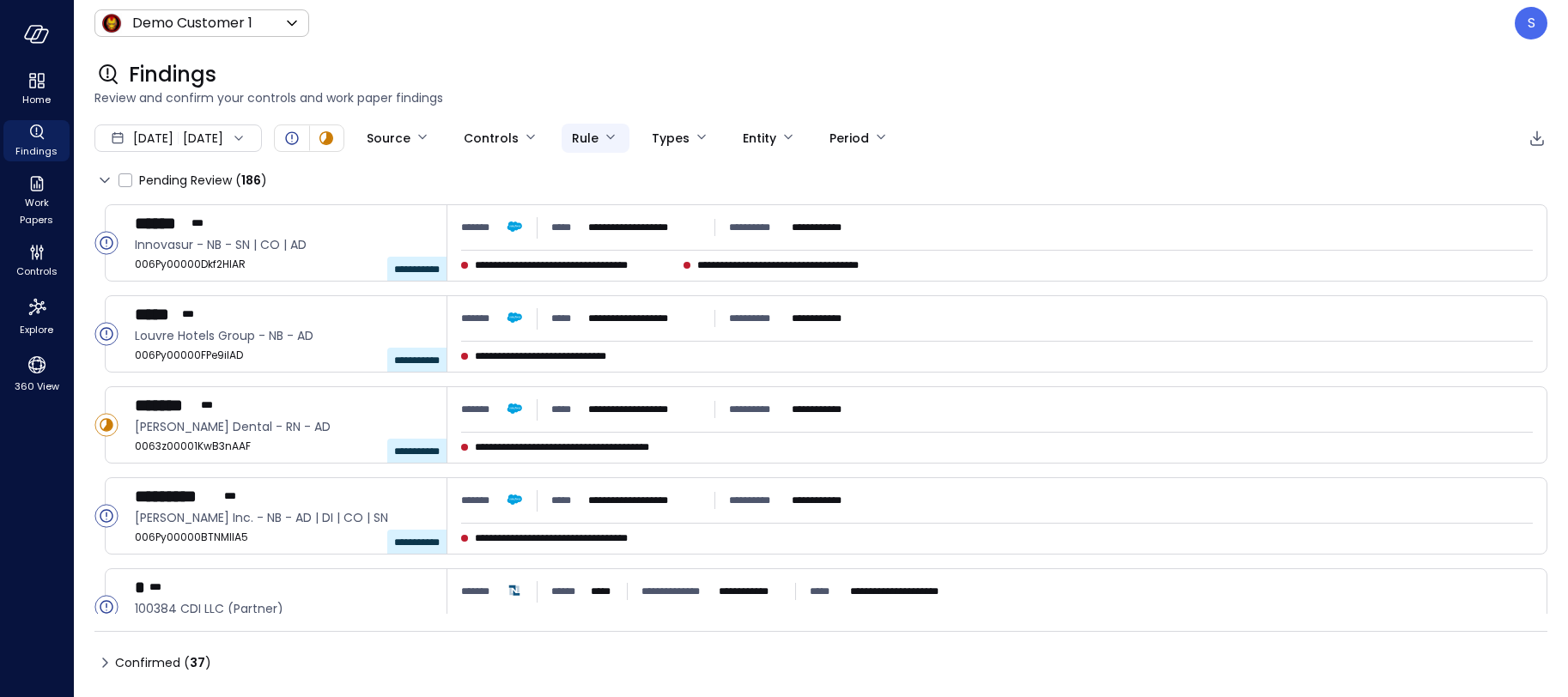
click at [666, 135] on body "**********" at bounding box center [784, 348] width 1568 height 697
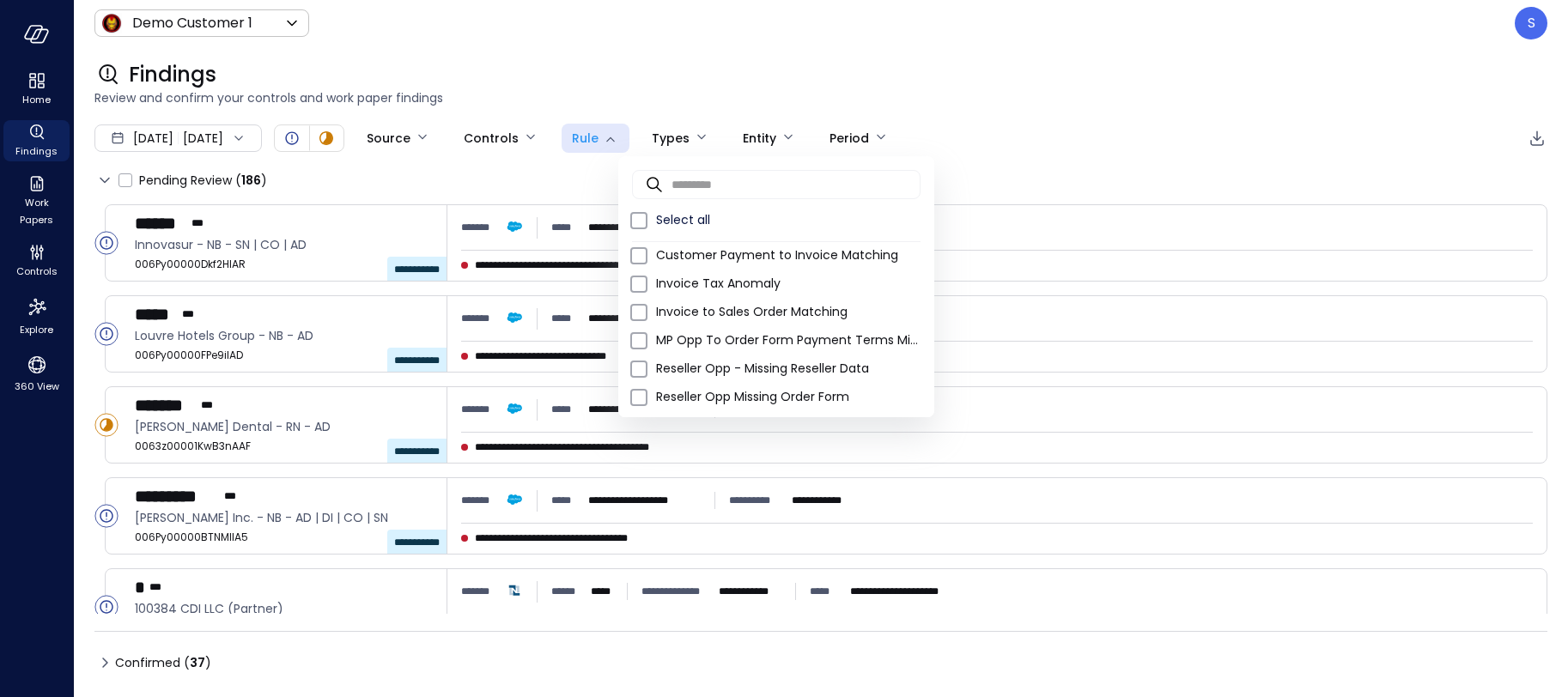
scroll to position [122, 0]
type input "****"
click at [515, 186] on div at bounding box center [784, 348] width 1568 height 697
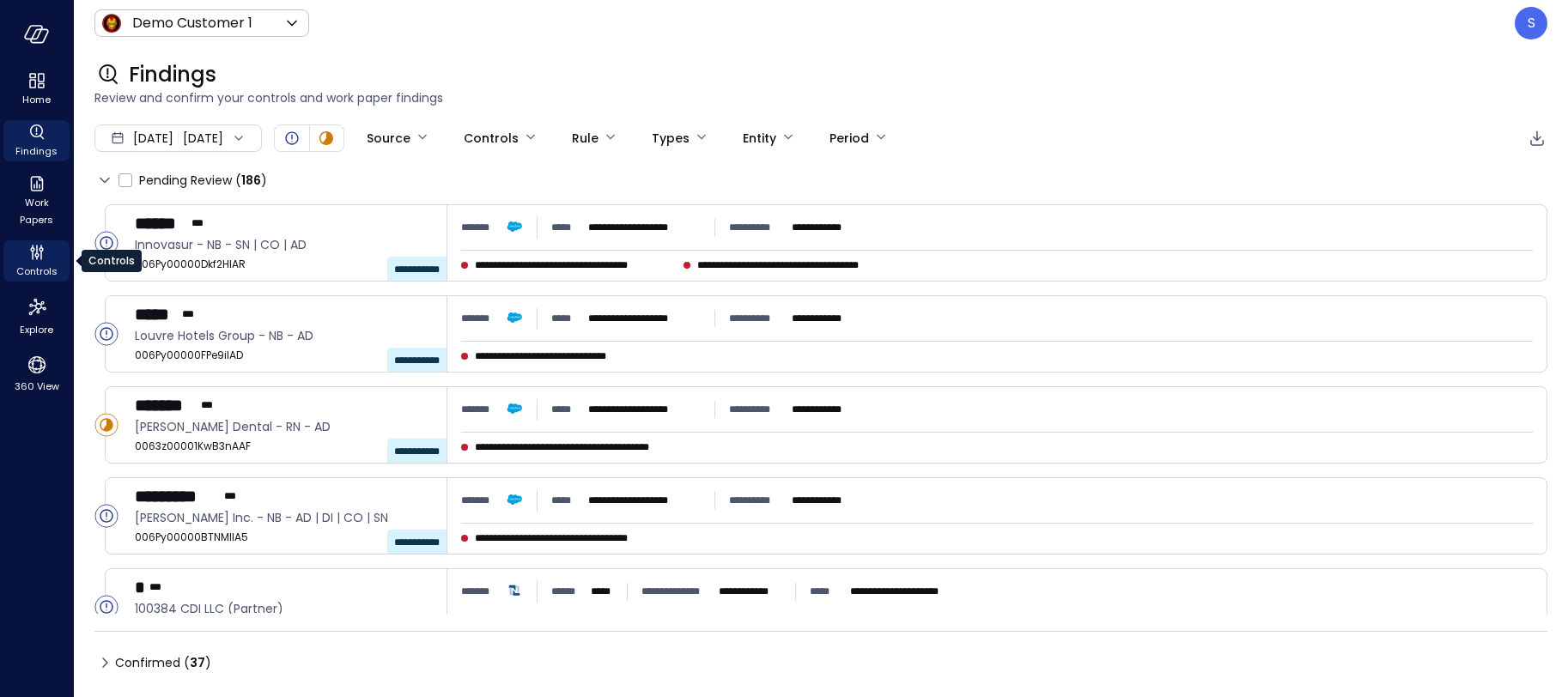
click at [37, 259] on icon "Controls" at bounding box center [36, 251] width 20 height 20
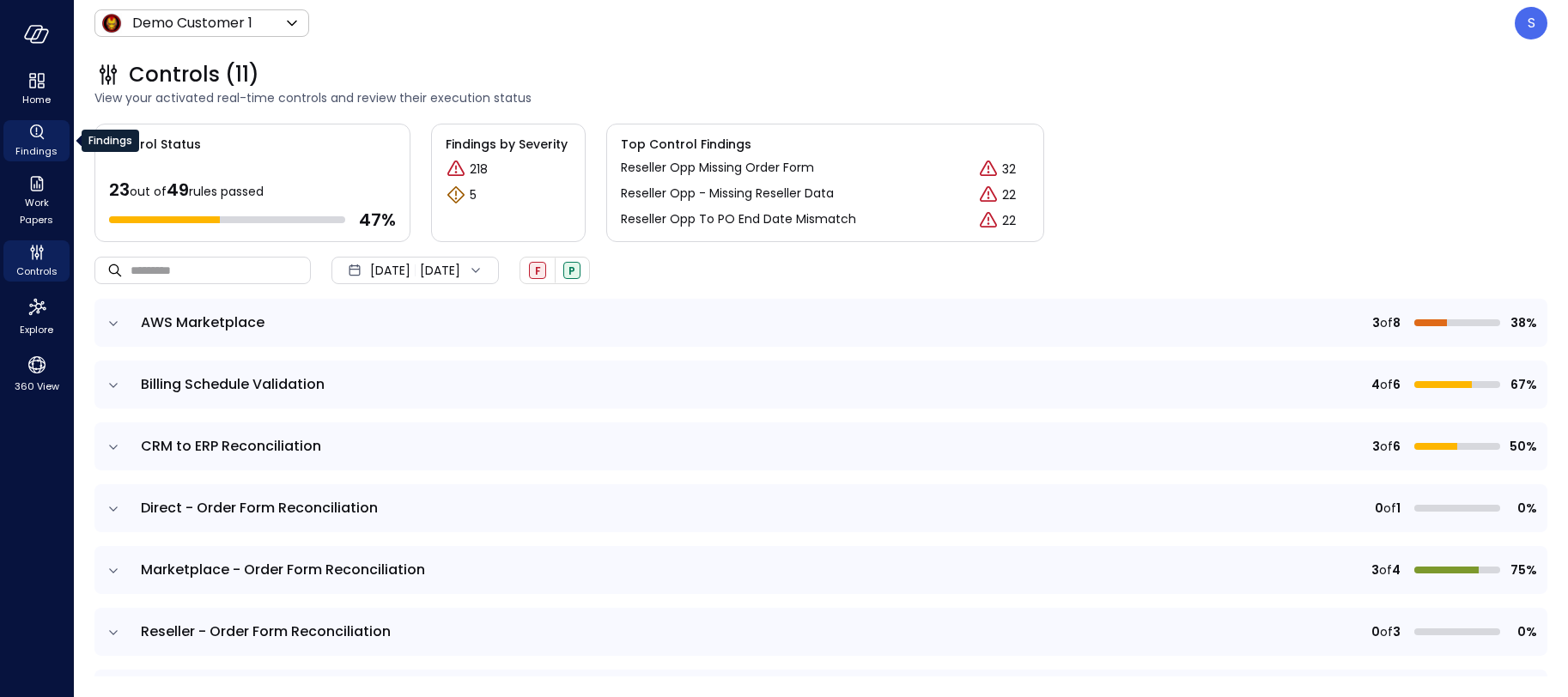
click at [40, 138] on icon "Findings" at bounding box center [36, 132] width 20 height 20
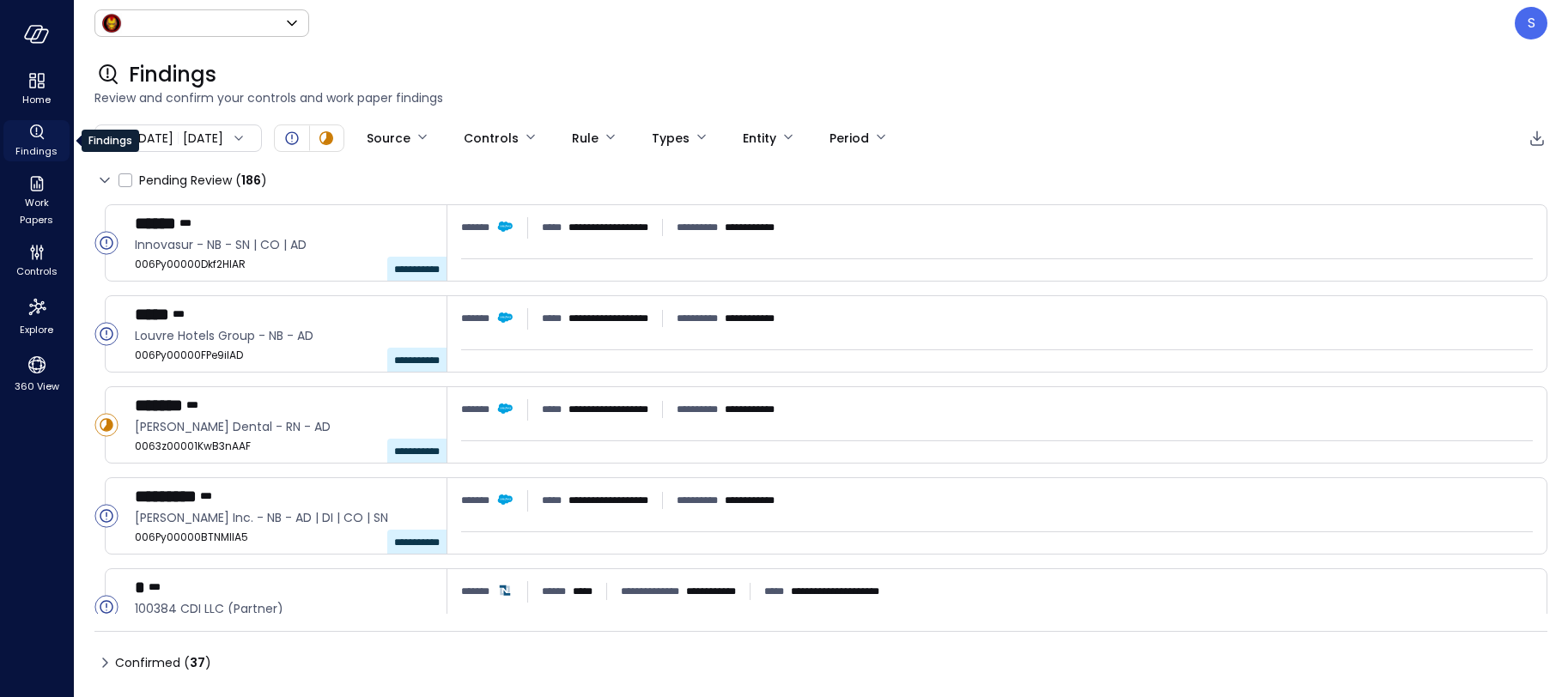
type input "*****"
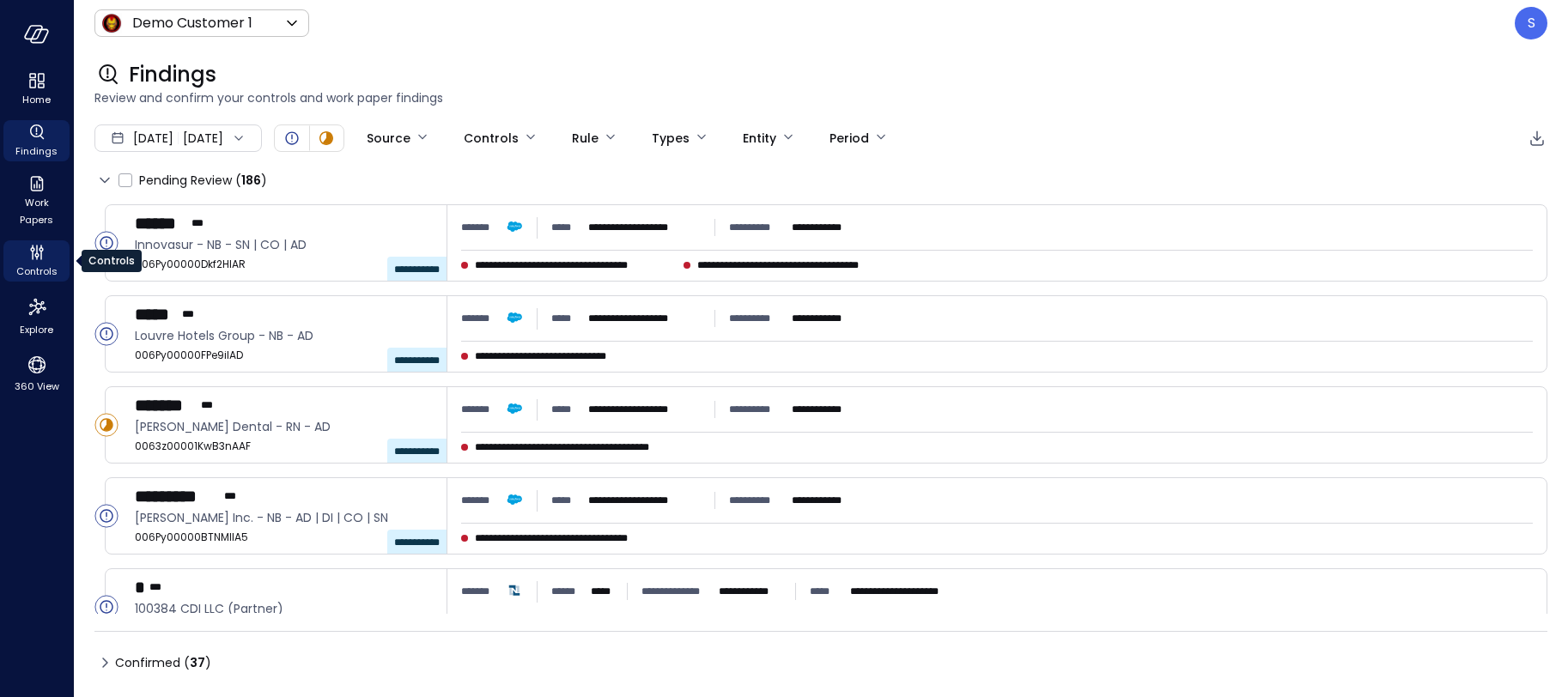
click at [35, 265] on span "Controls" at bounding box center [37, 272] width 41 height 18
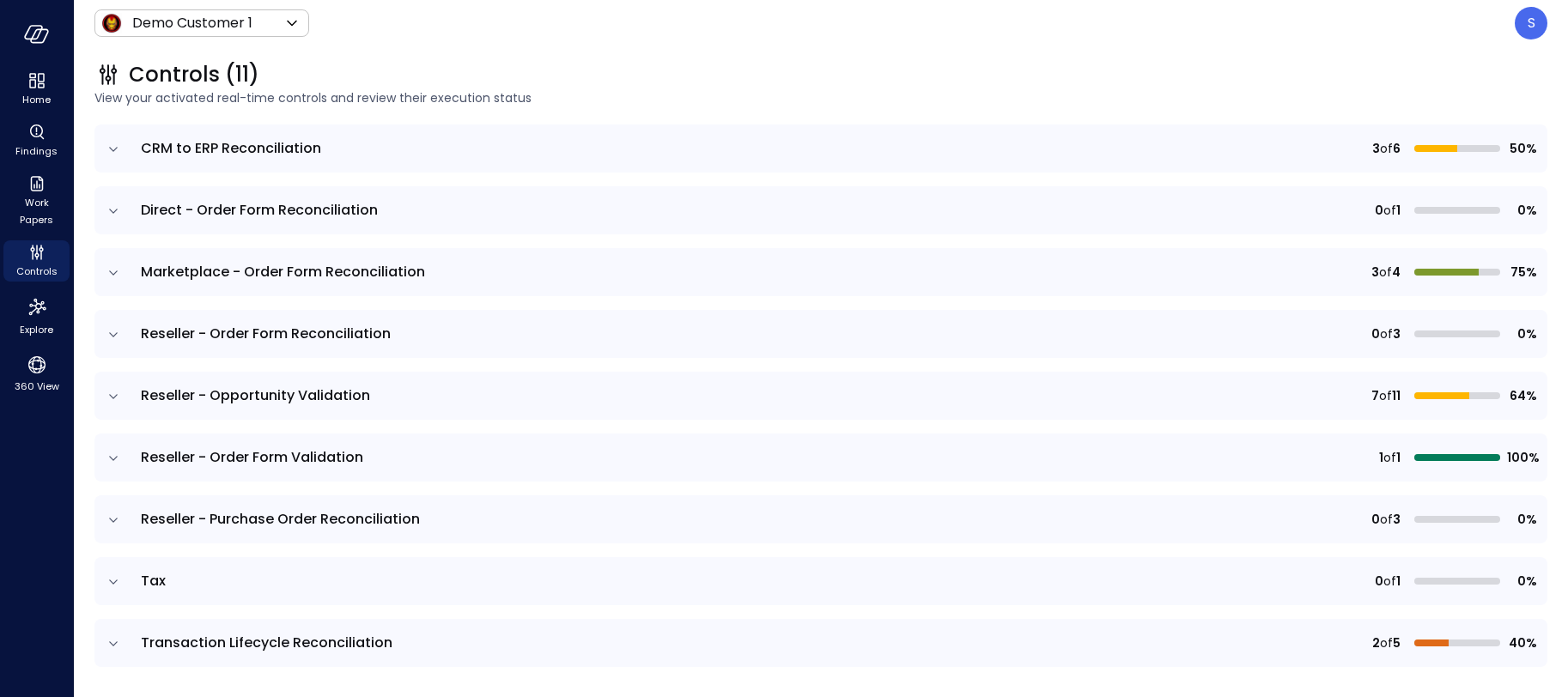
scroll to position [302, 0]
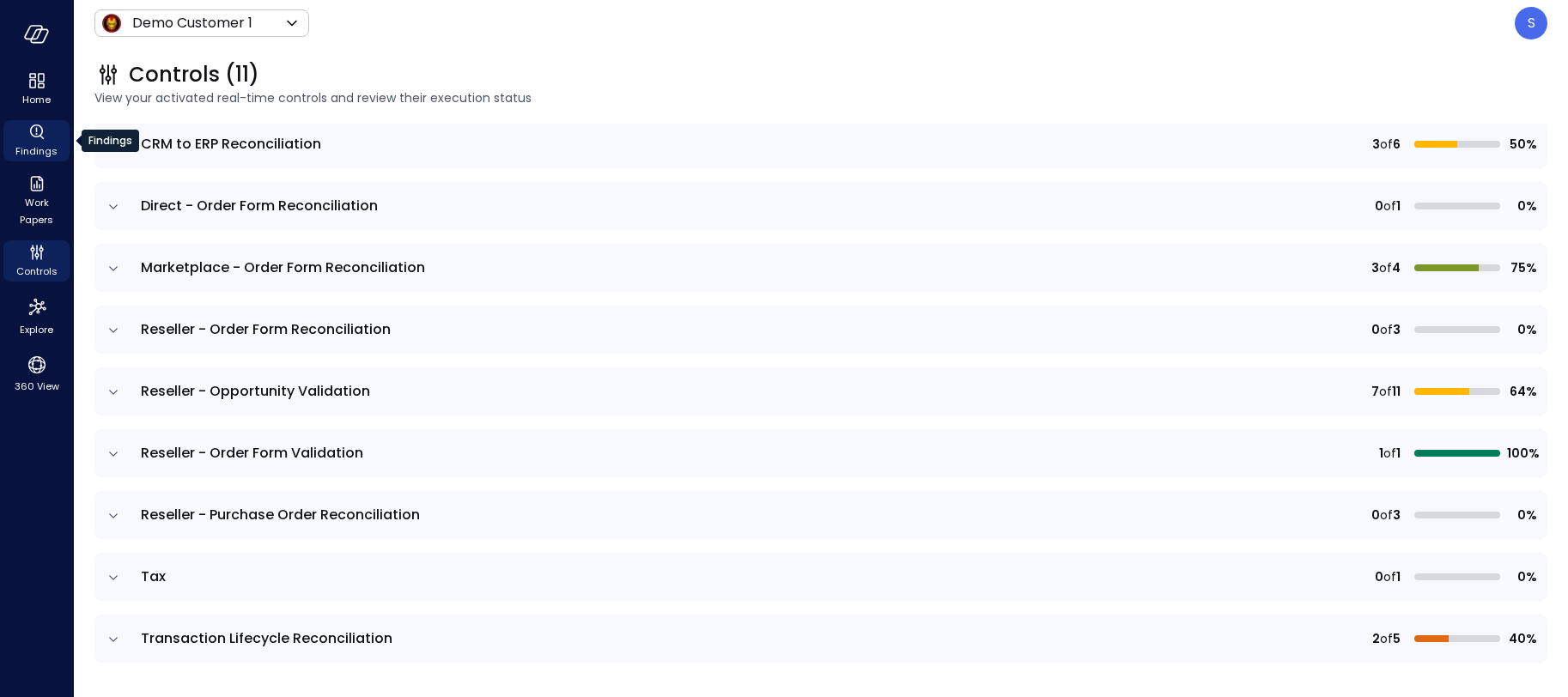
click at [39, 147] on span "Findings" at bounding box center [37, 151] width 42 height 18
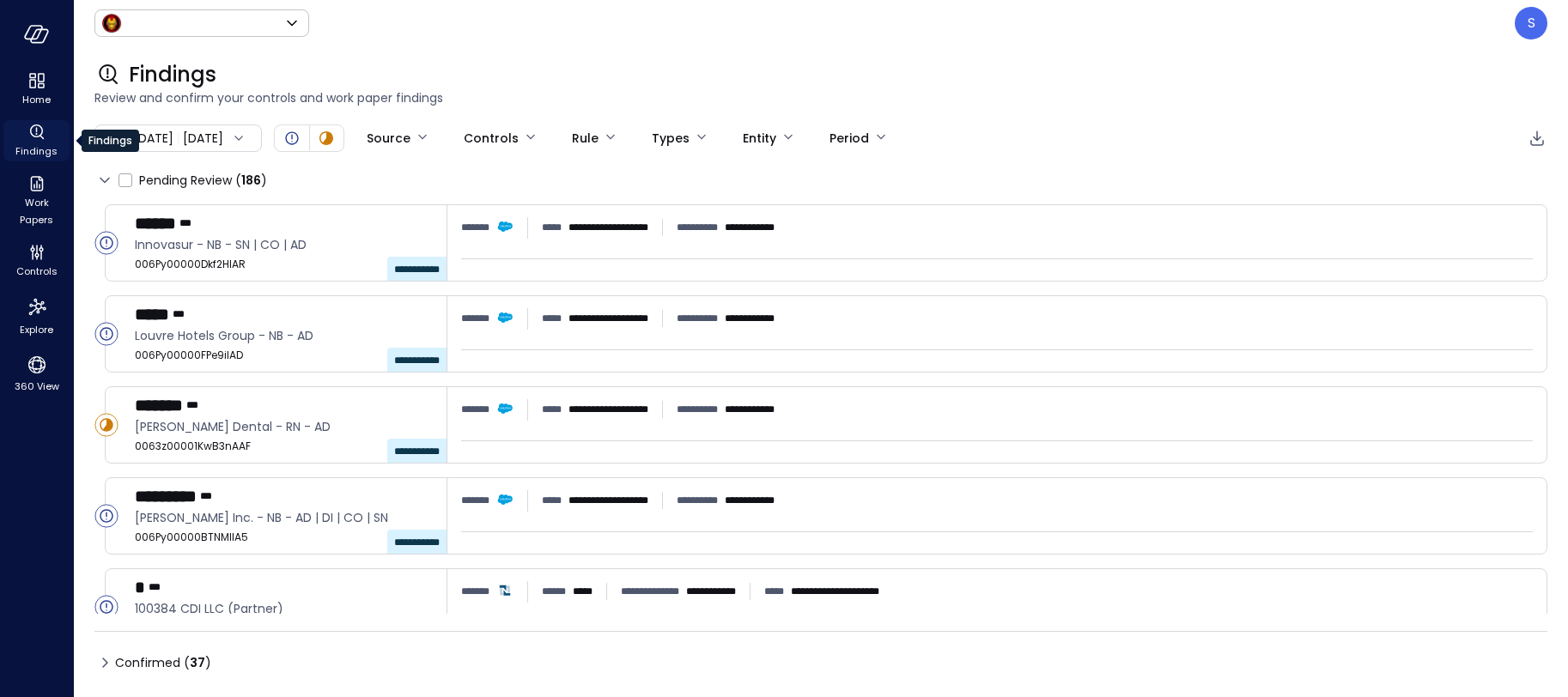
type input "*****"
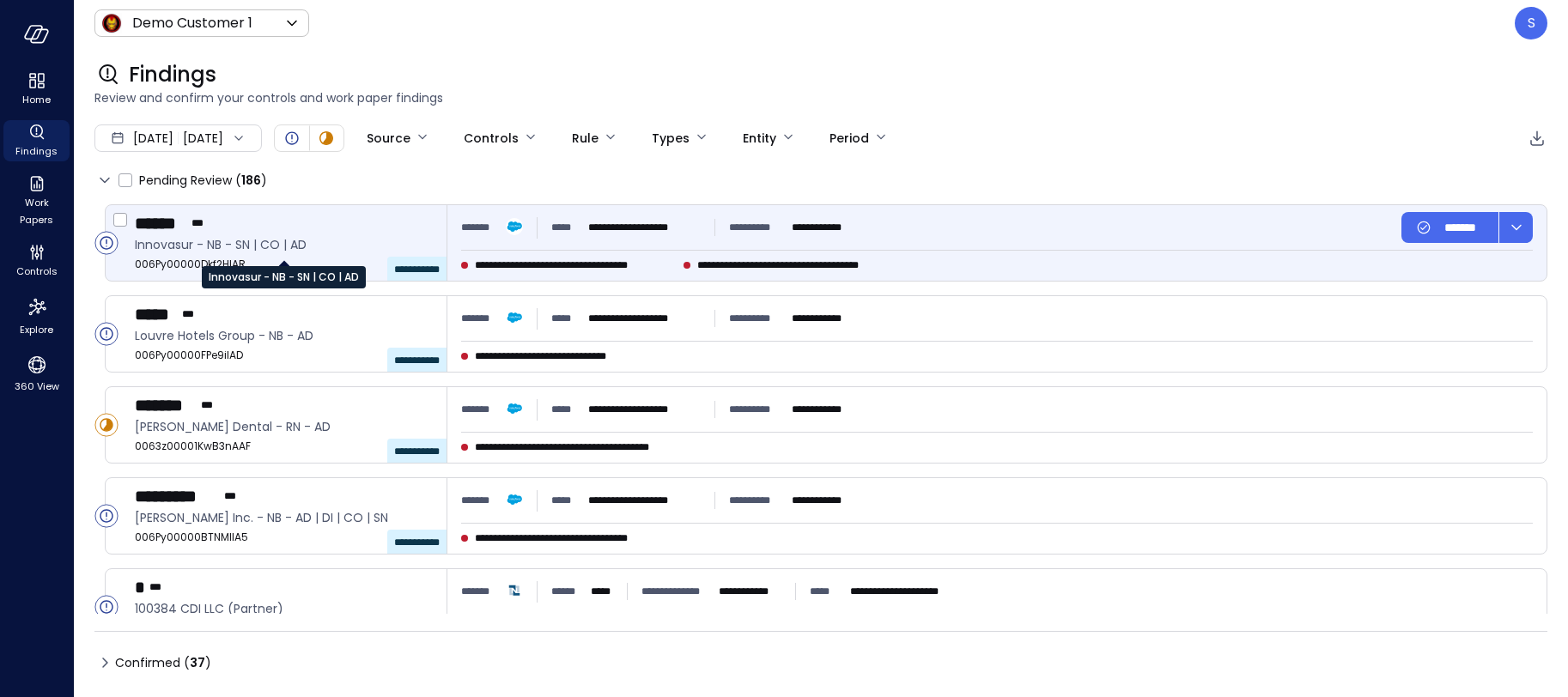
click at [266, 240] on span "Innovasur - NB - SN | CO | AD" at bounding box center [283, 244] width 298 height 18
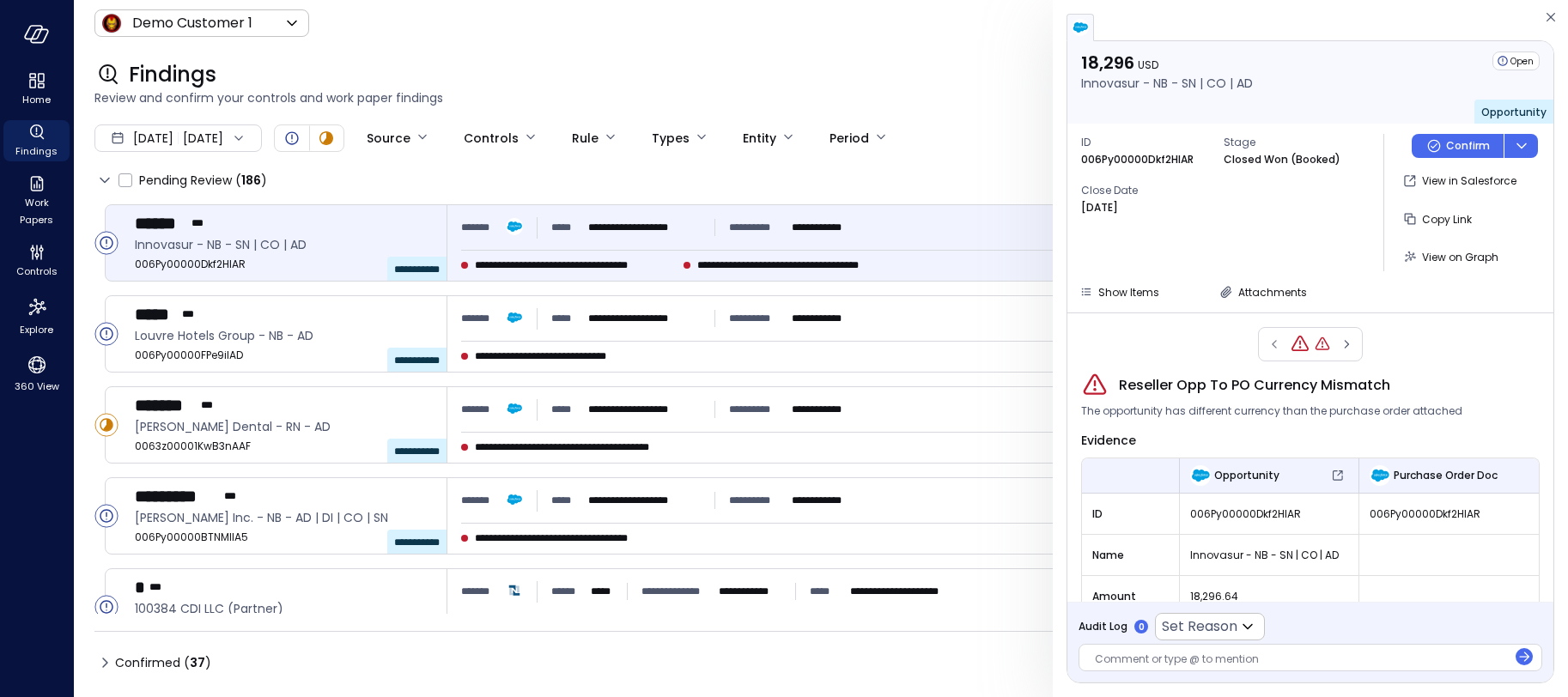
click at [1119, 657] on div at bounding box center [1301, 660] width 412 height 18
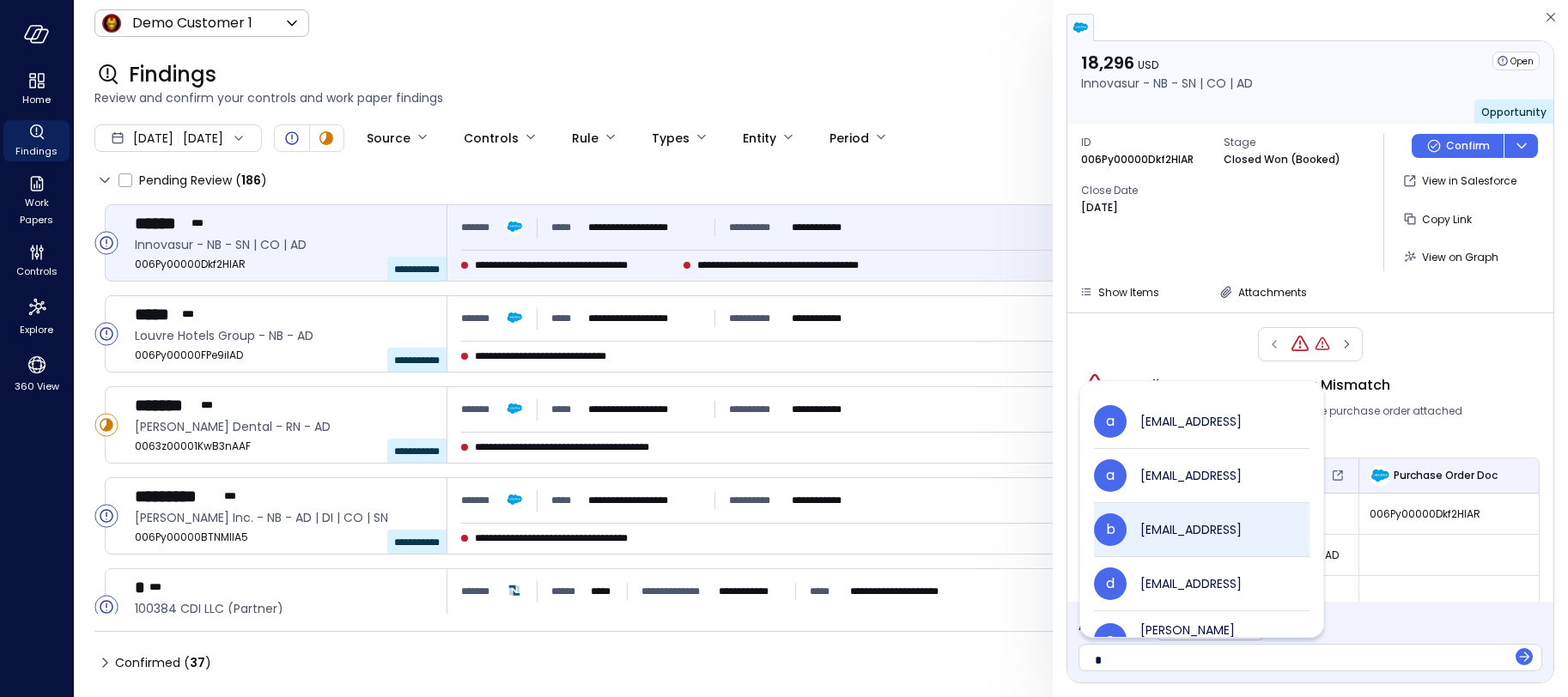
scroll to position [7, 0]
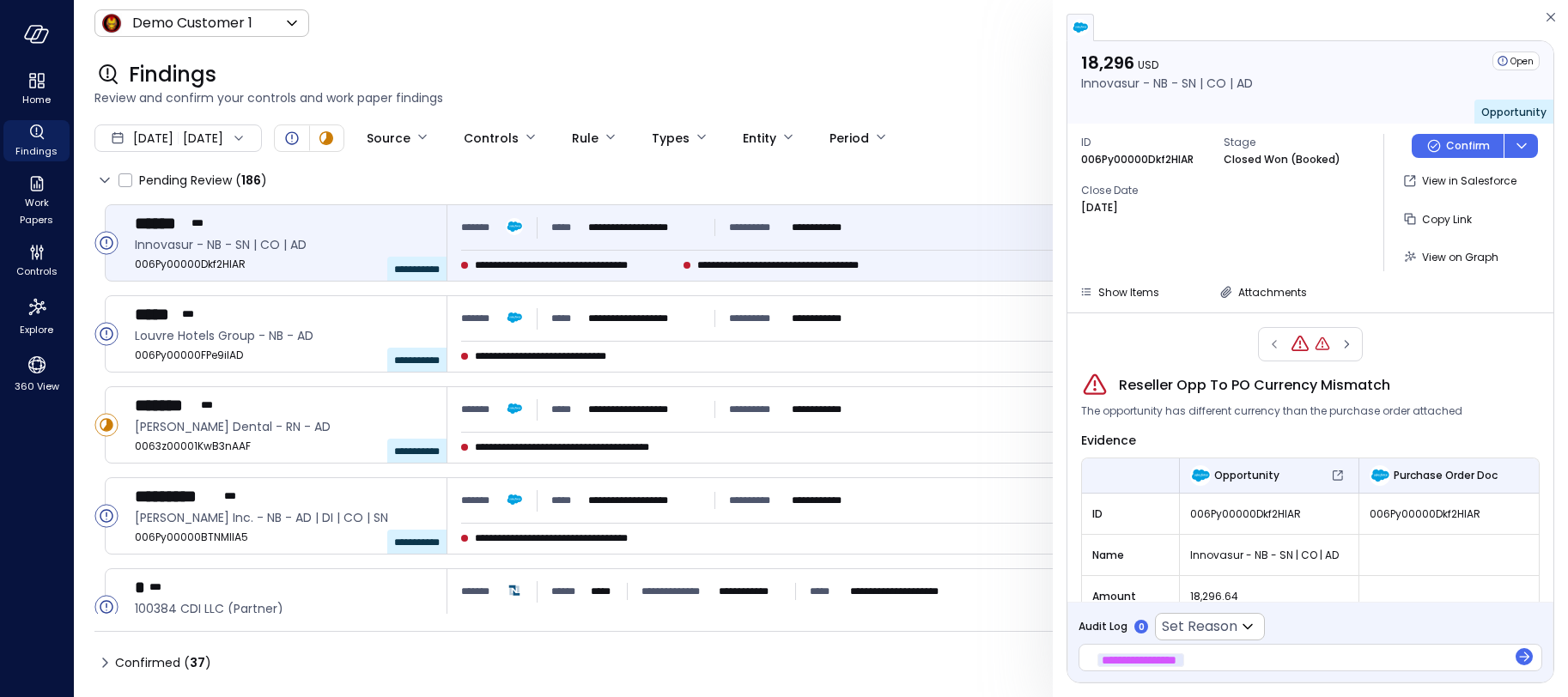
click at [1251, 660] on div "**********" at bounding box center [1301, 660] width 412 height 18
click at [1551, 18] on icon "button" at bounding box center [1550, 17] width 18 height 20
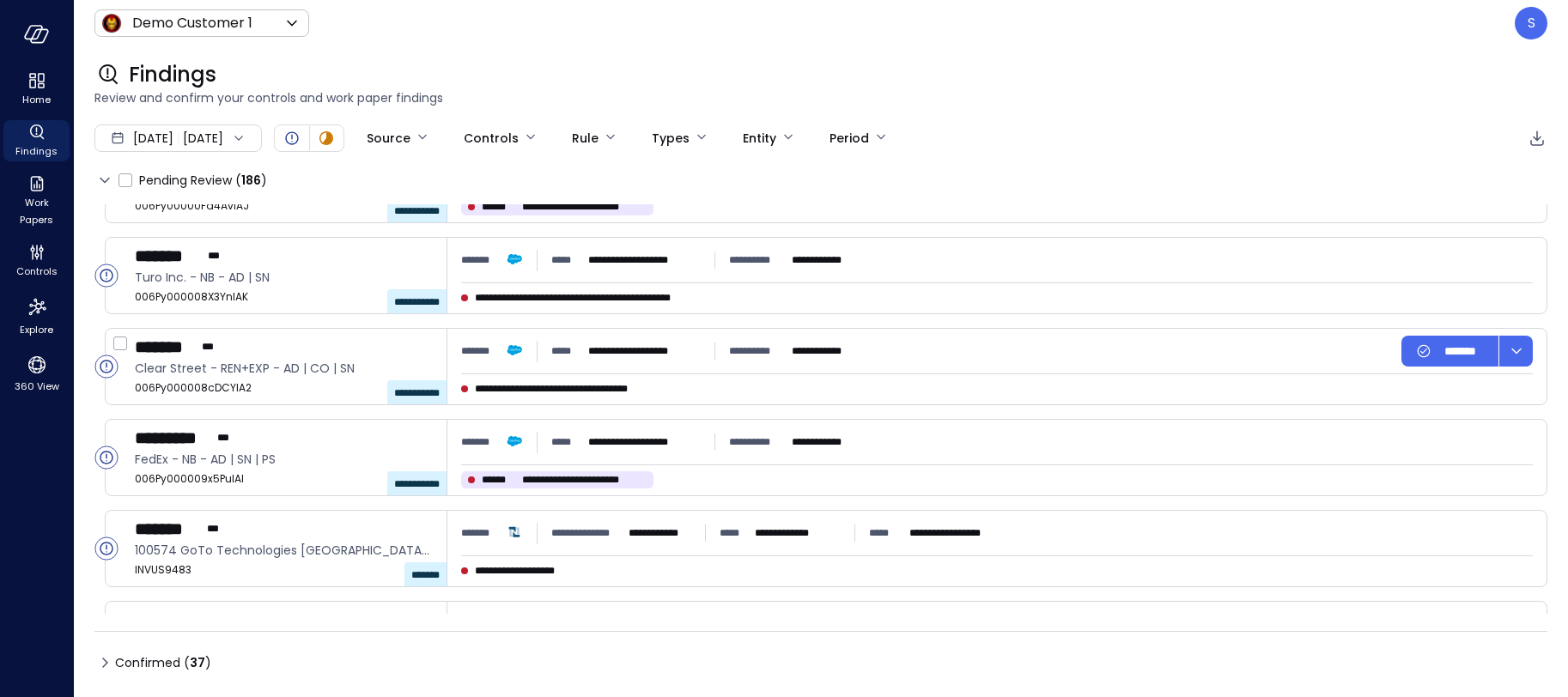
scroll to position [788, 0]
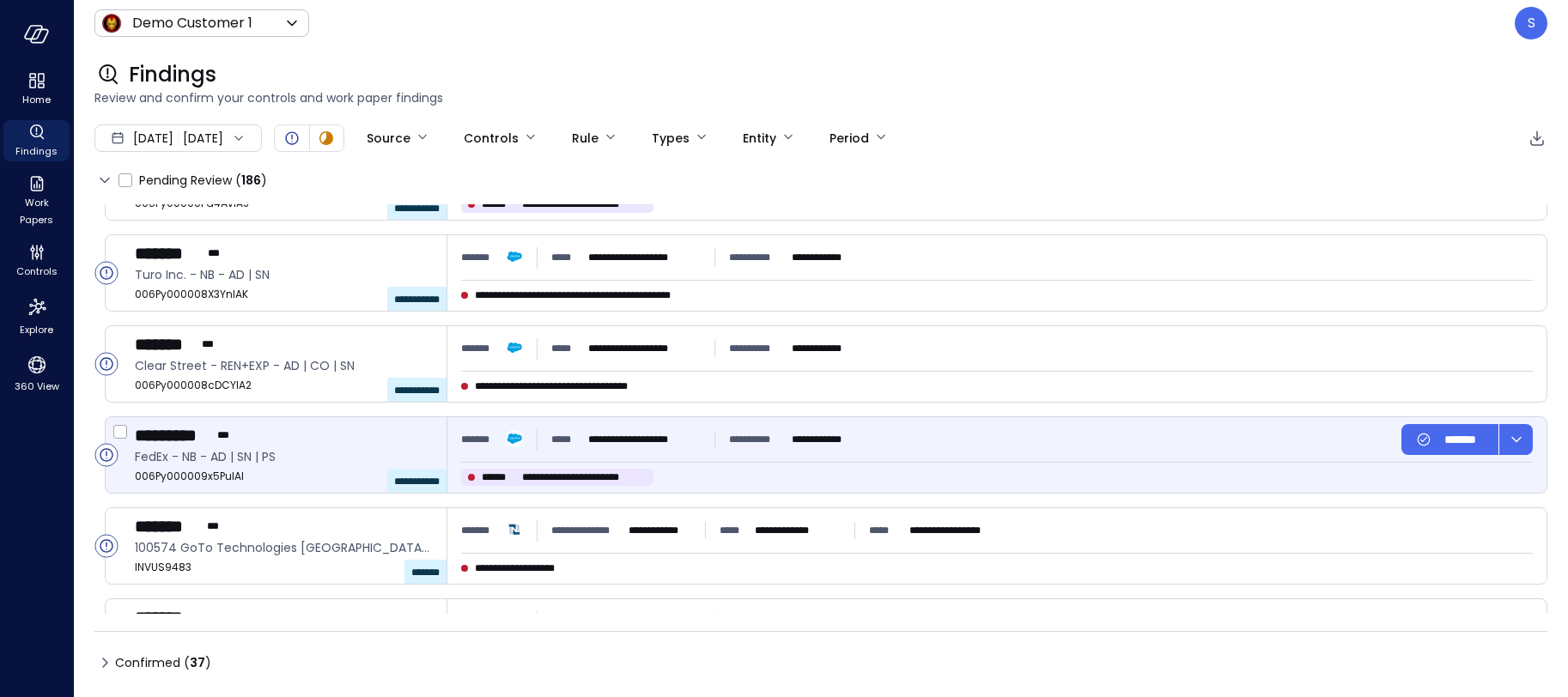
click at [213, 445] on span "*********" at bounding box center [174, 434] width 79 height 22
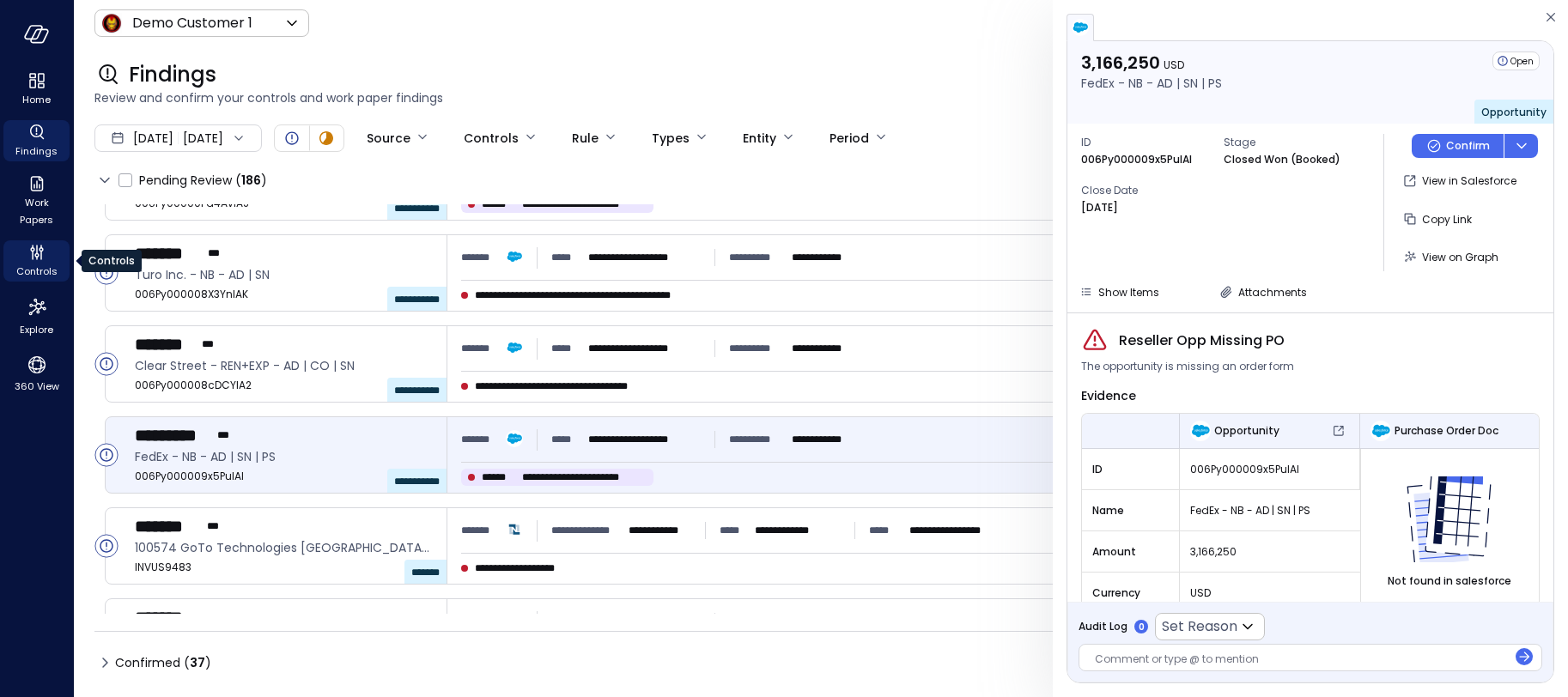
click at [34, 264] on span "Controls" at bounding box center [37, 272] width 41 height 18
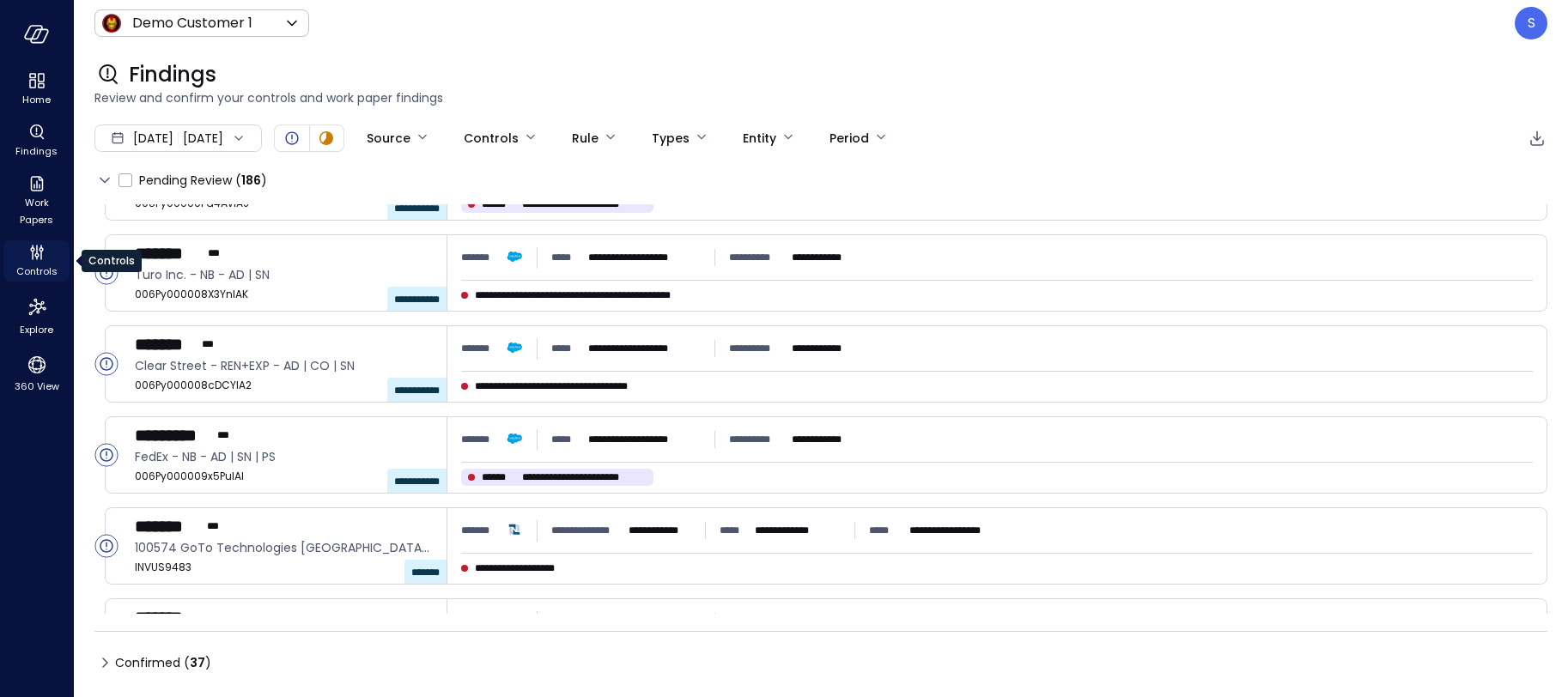
click at [34, 261] on icon "Controls" at bounding box center [36, 251] width 20 height 20
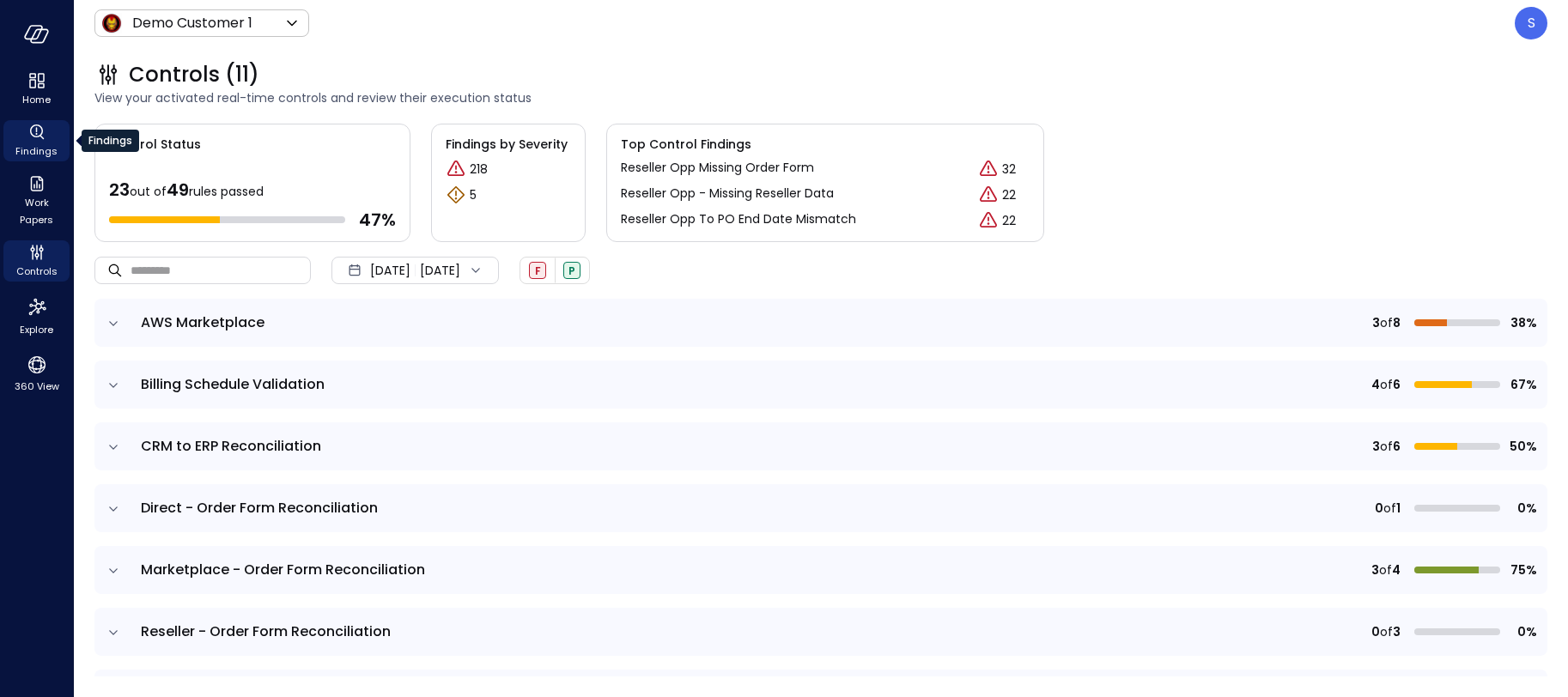
click at [40, 139] on icon "Findings" at bounding box center [36, 132] width 20 height 20
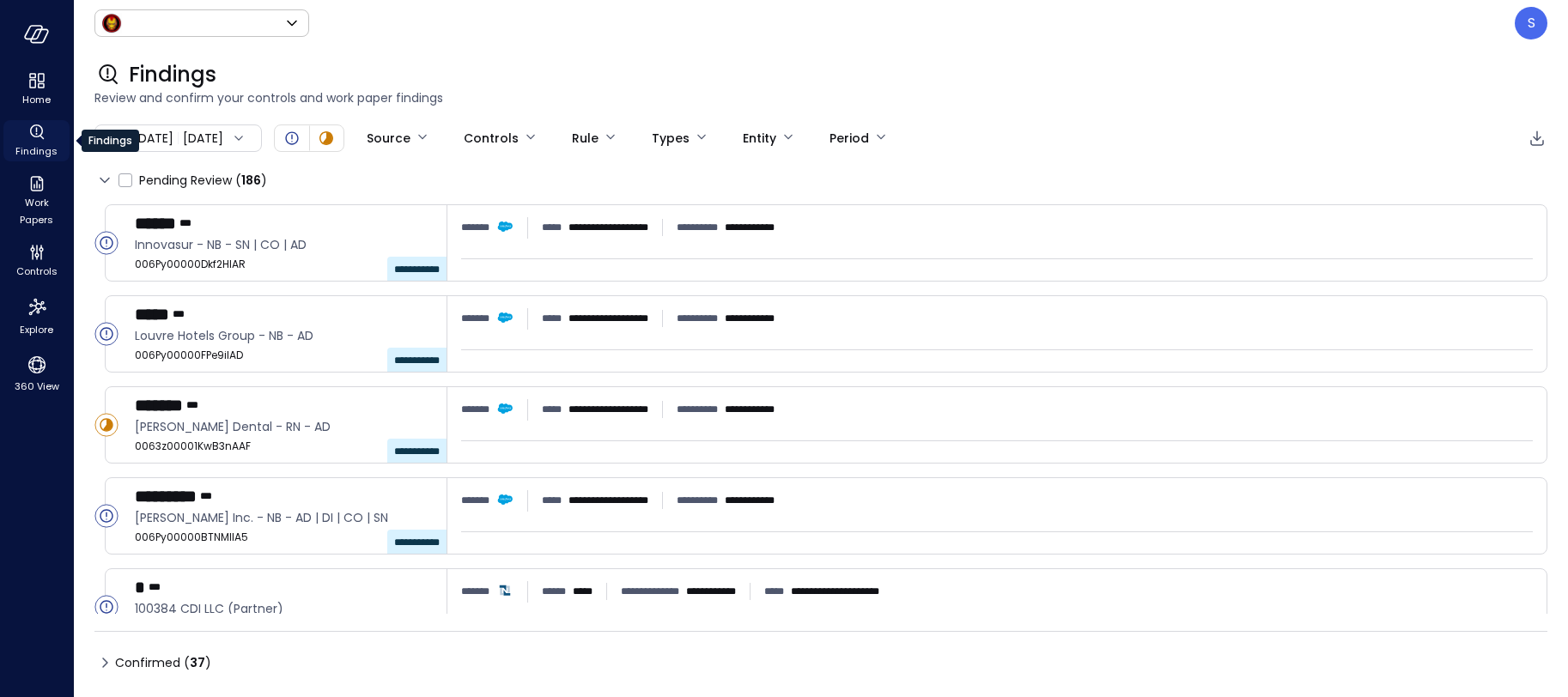
type input "*****"
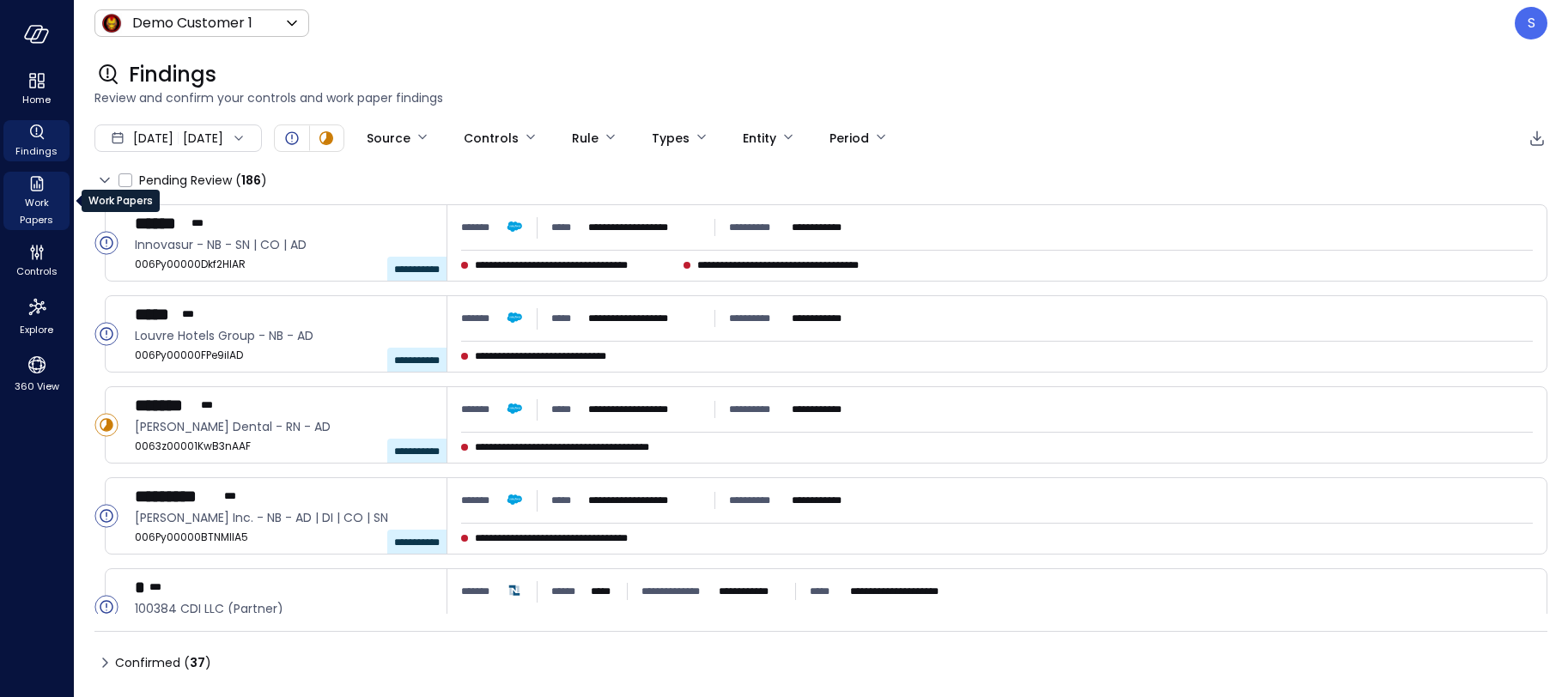
click at [40, 206] on span "Work Papers" at bounding box center [37, 211] width 53 height 34
